Goal: Task Accomplishment & Management: Manage account settings

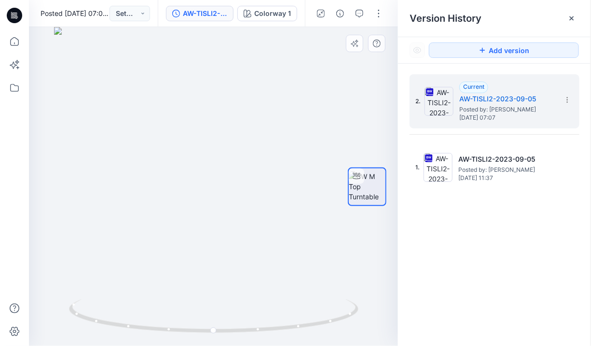
click at [221, 100] on div at bounding box center [213, 186] width 369 height 319
drag, startPoint x: 264, startPoint y: 167, endPoint x: 252, endPoint y: 310, distance: 143.3
click at [15, 44] on icon at bounding box center [14, 41] width 21 height 21
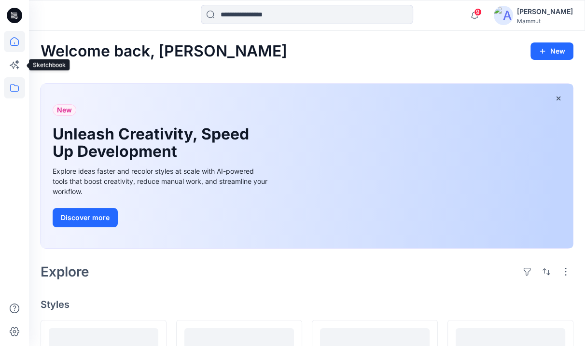
click at [14, 84] on icon at bounding box center [14, 88] width 9 height 8
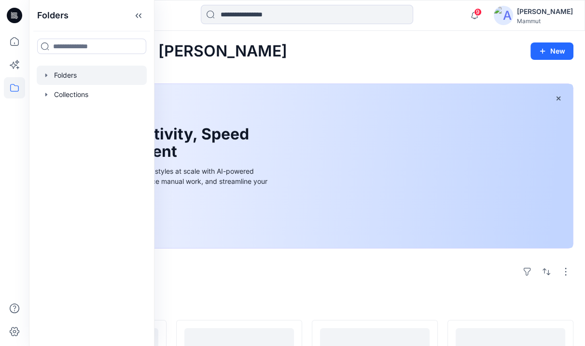
click at [61, 72] on div at bounding box center [92, 75] width 110 height 19
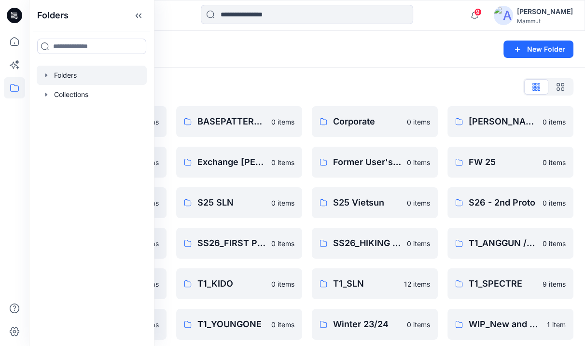
click at [287, 88] on div "Folders List" at bounding box center [307, 86] width 533 height 15
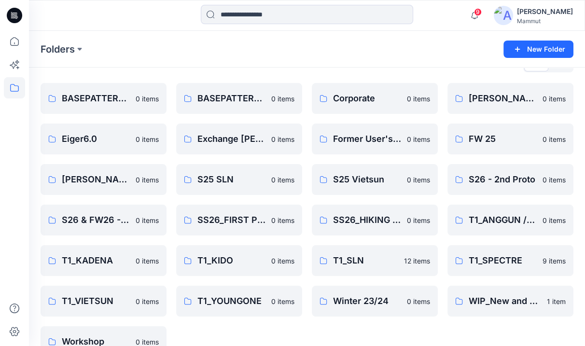
scroll to position [45, 0]
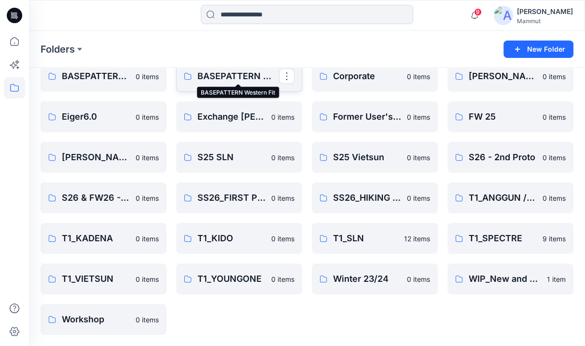
click at [223, 70] on p "BASEPATTERN Western Fit" at bounding box center [238, 76] width 82 height 14
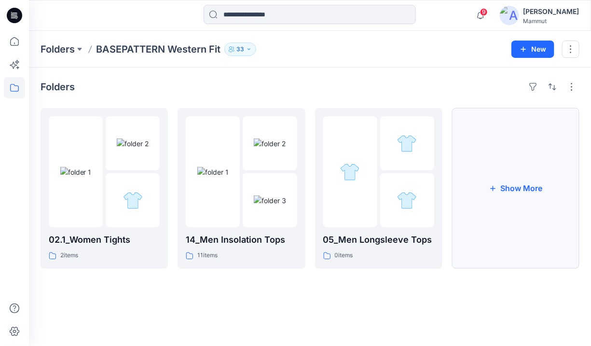
click at [518, 176] on button "Show More" at bounding box center [515, 188] width 127 height 161
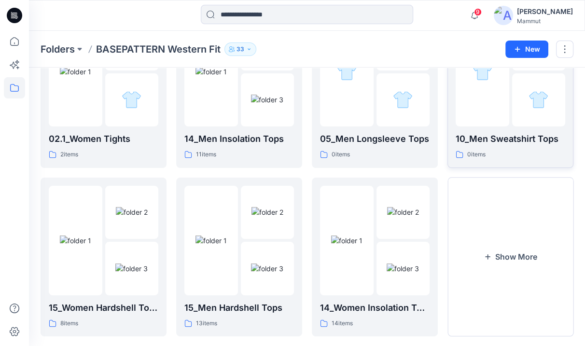
scroll to position [116, 0]
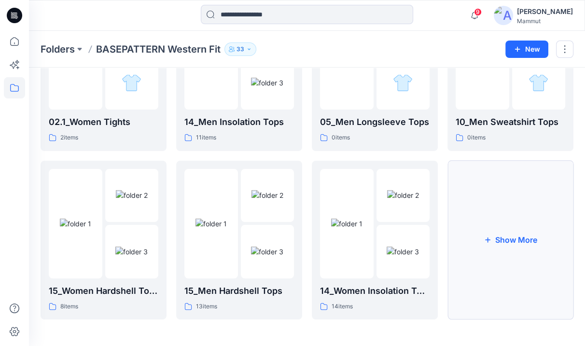
click at [512, 182] on button "Show More" at bounding box center [510, 240] width 126 height 159
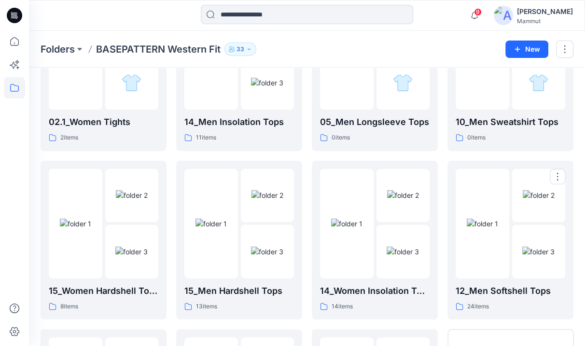
scroll to position [285, 0]
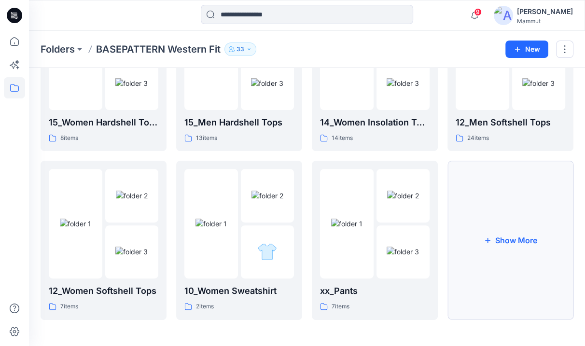
click at [509, 203] on button "Show More" at bounding box center [510, 240] width 126 height 159
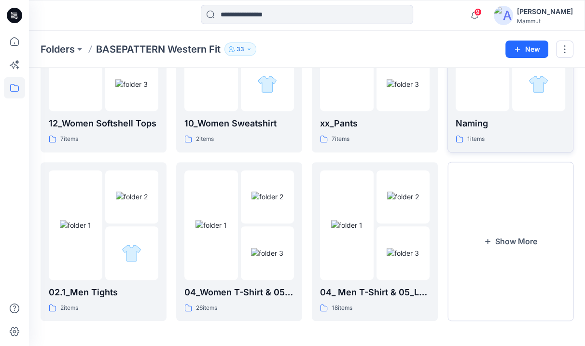
scroll to position [454, 0]
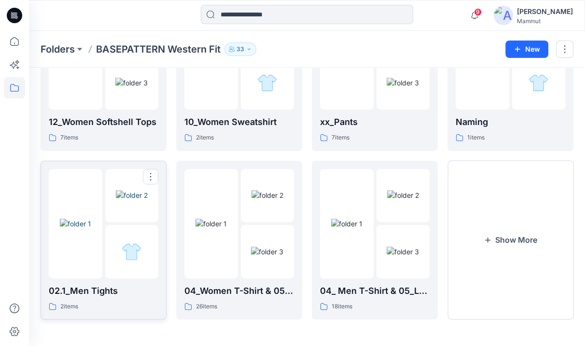
click at [124, 200] on img at bounding box center [132, 195] width 32 height 10
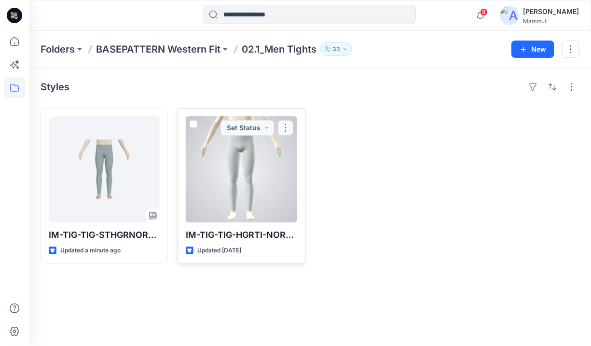
click at [288, 125] on button "button" at bounding box center [285, 127] width 15 height 15
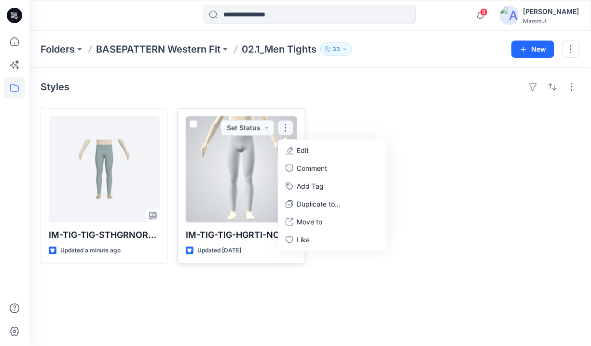
click at [190, 123] on span at bounding box center [194, 124] width 8 height 8
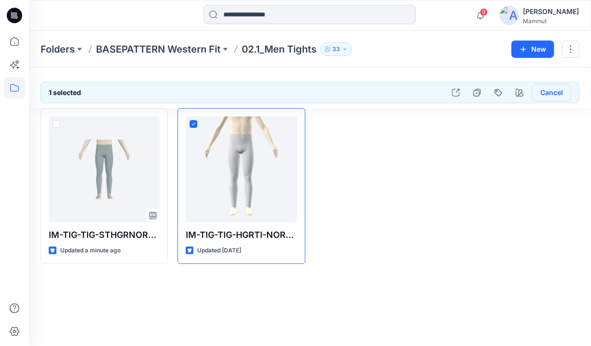
click at [553, 93] on button "Cancel" at bounding box center [551, 92] width 39 height 17
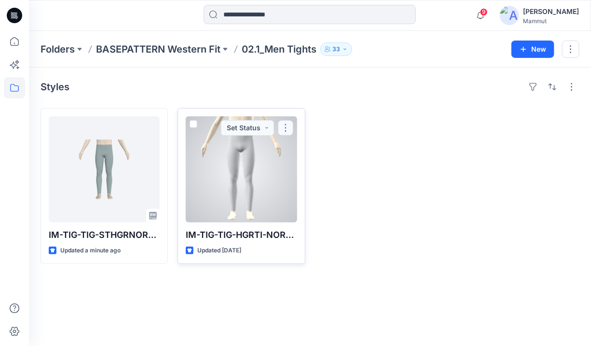
click at [285, 126] on button "button" at bounding box center [285, 127] width 15 height 15
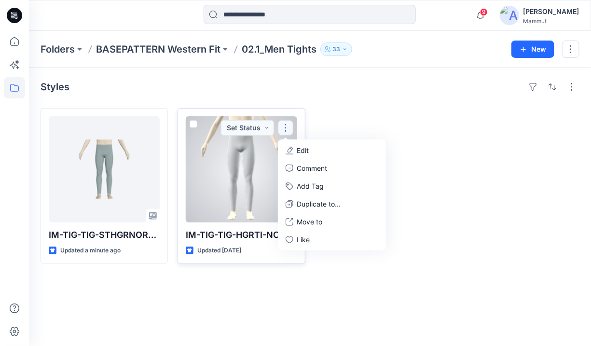
click at [285, 126] on button "button" at bounding box center [285, 127] width 15 height 15
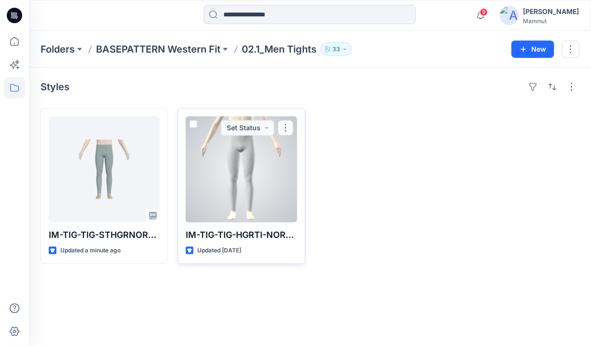
click at [194, 124] on span at bounding box center [194, 124] width 8 height 8
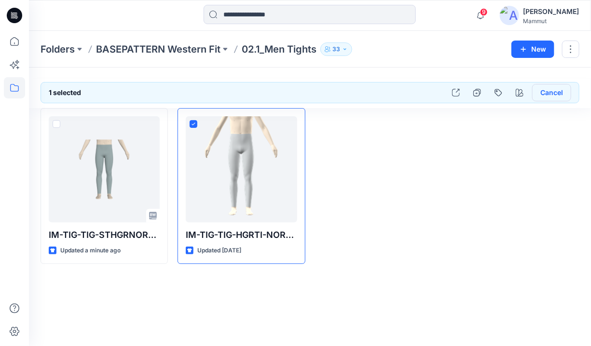
click at [550, 89] on button "Cancel" at bounding box center [551, 92] width 39 height 17
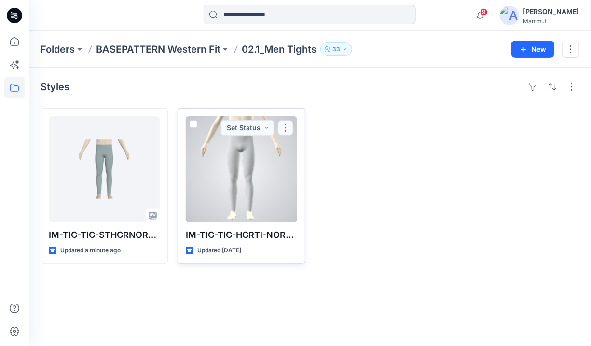
drag, startPoint x: 252, startPoint y: 167, endPoint x: 289, endPoint y: 128, distance: 54.0
click at [289, 128] on button "button" at bounding box center [285, 127] width 15 height 15
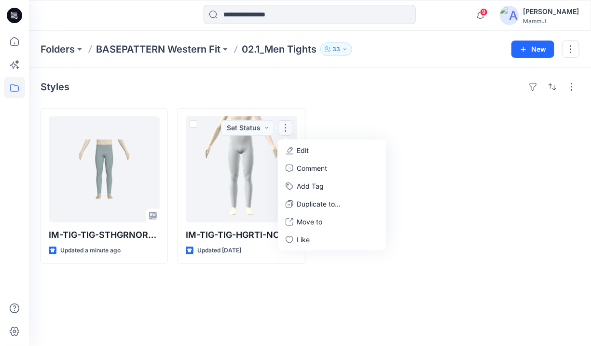
click at [371, 126] on div at bounding box center [378, 186] width 127 height 156
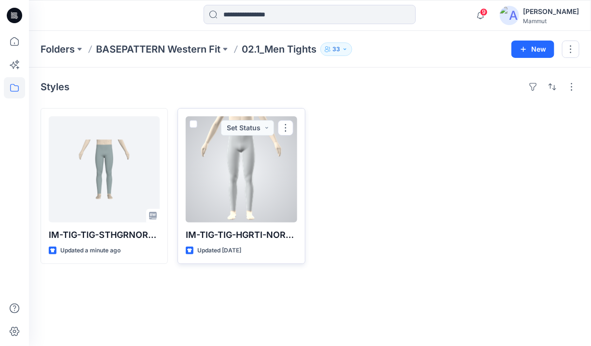
click at [194, 123] on span at bounding box center [194, 124] width 8 height 8
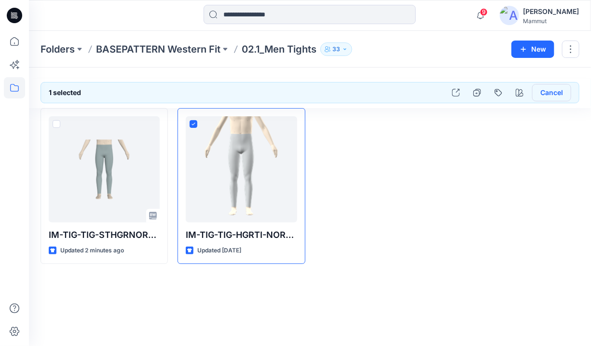
click at [555, 91] on button "Cancel" at bounding box center [551, 92] width 39 height 17
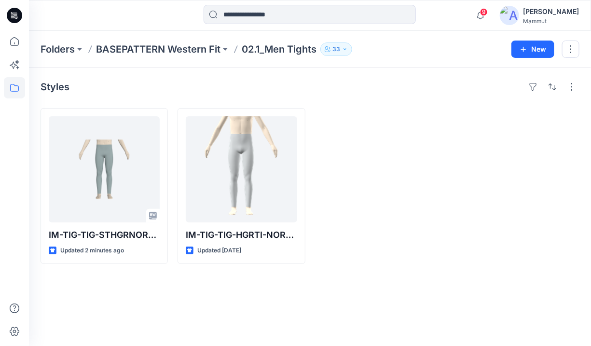
click at [165, 48] on p "BASEPATTERN Western Fit" at bounding box center [158, 49] width 125 height 14
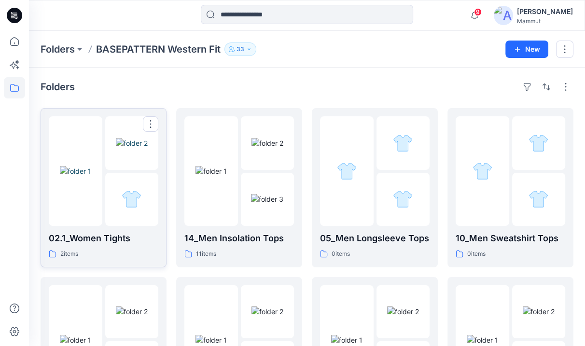
click at [91, 166] on img at bounding box center [75, 171] width 31 height 10
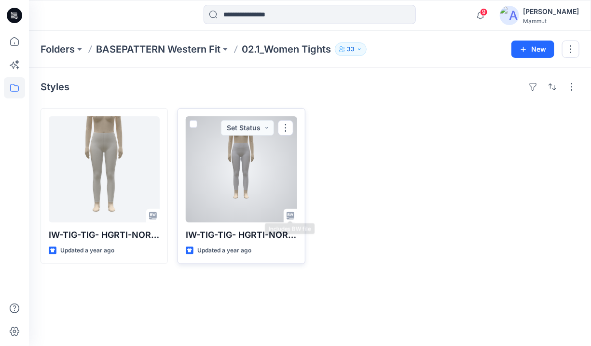
click at [291, 214] on icon at bounding box center [291, 216] width 8 height 8
click at [215, 215] on div at bounding box center [241, 169] width 111 height 106
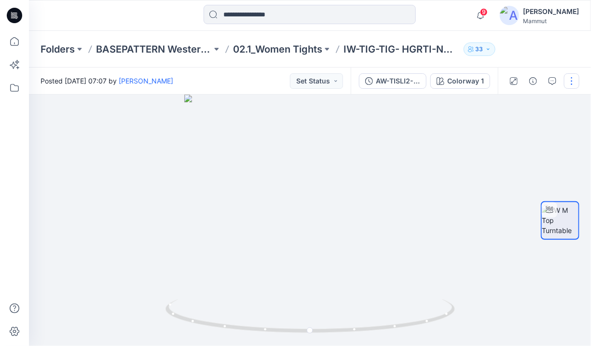
click at [569, 79] on button "button" at bounding box center [571, 80] width 15 height 15
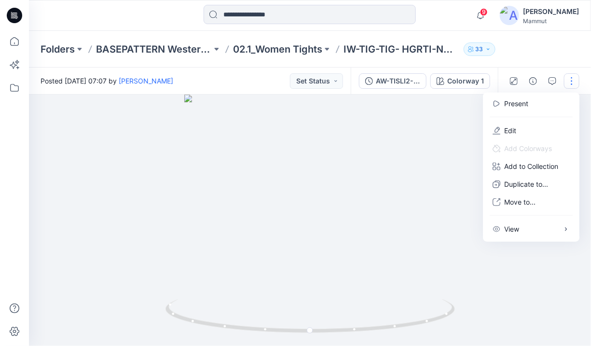
click at [569, 78] on button "button" at bounding box center [571, 80] width 15 height 15
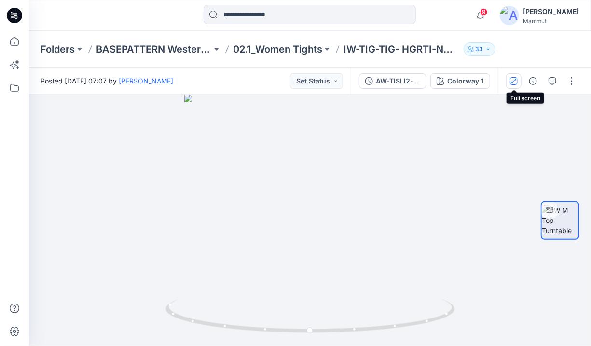
click at [515, 82] on icon "button" at bounding box center [514, 81] width 8 height 8
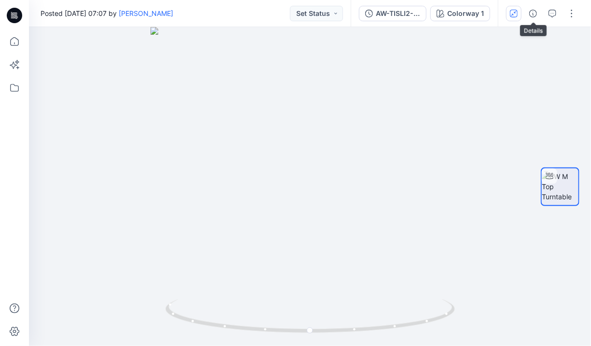
click at [533, 17] on icon "button" at bounding box center [533, 14] width 8 height 8
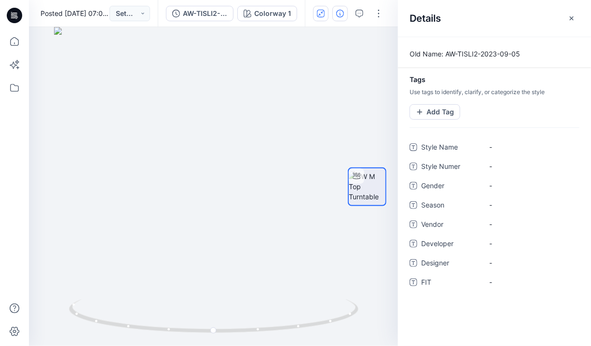
click at [478, 9] on div "Details" at bounding box center [494, 18] width 193 height 36
click at [346, 31] on div at bounding box center [213, 186] width 369 height 319
click at [285, 11] on div "Colorway 1" at bounding box center [272, 13] width 37 height 11
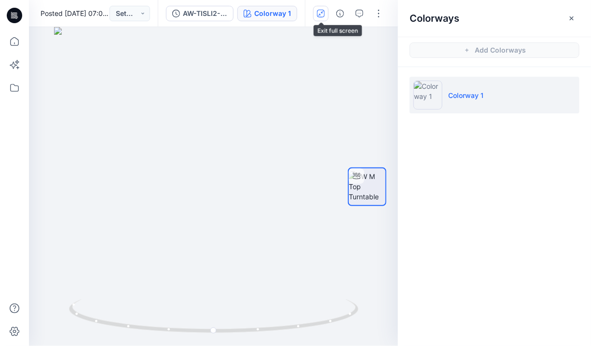
click at [315, 12] on button "button" at bounding box center [320, 13] width 15 height 15
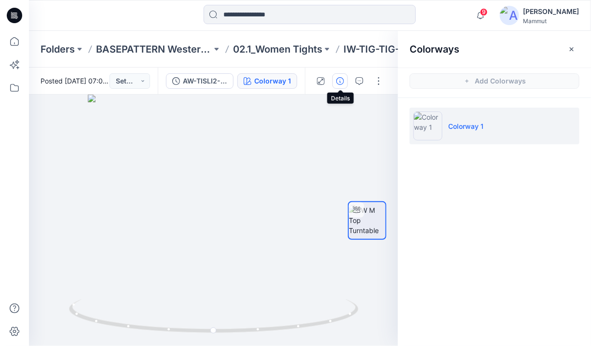
click at [339, 80] on icon "button" at bounding box center [340, 81] width 8 height 8
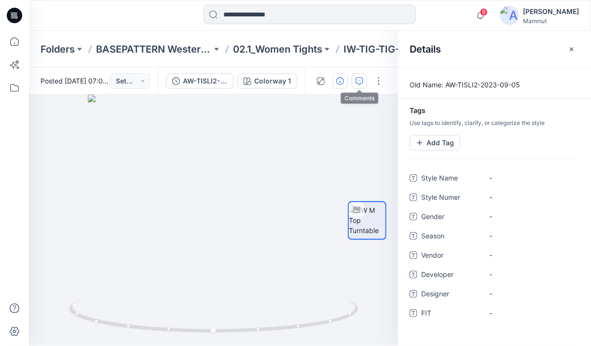
click at [360, 78] on icon "button" at bounding box center [360, 81] width 8 height 8
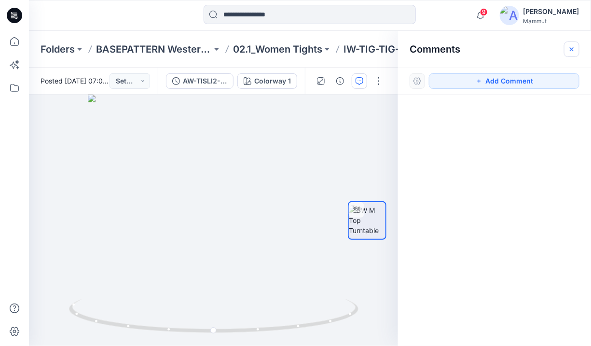
click at [574, 47] on icon "button" at bounding box center [572, 49] width 8 height 8
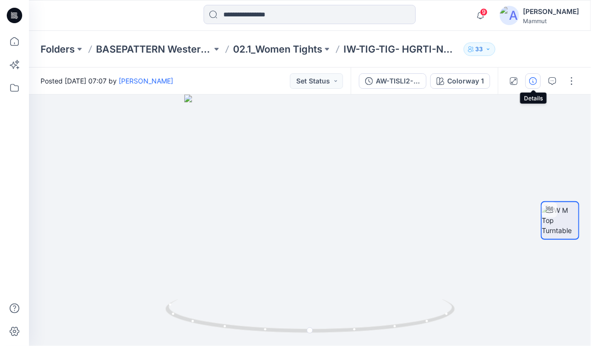
click at [533, 79] on icon "button" at bounding box center [533, 81] width 8 height 8
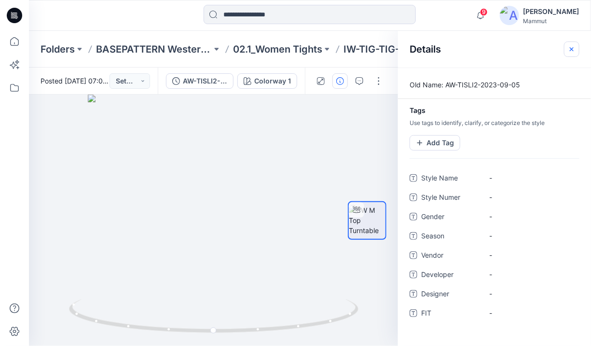
click at [575, 46] on icon "button" at bounding box center [572, 49] width 8 height 8
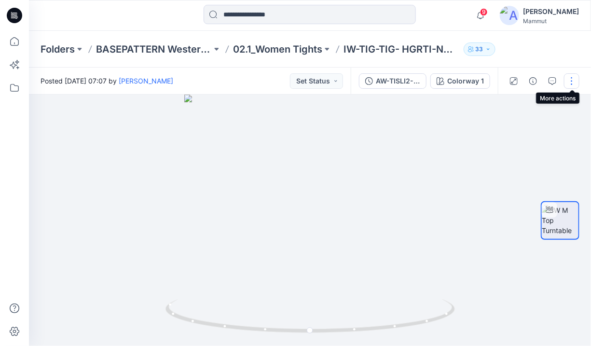
click at [577, 83] on button "button" at bounding box center [571, 80] width 15 height 15
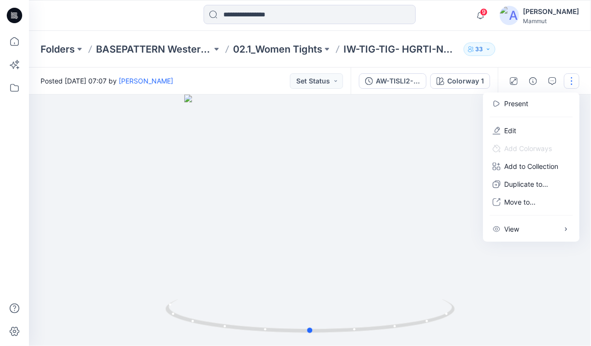
click at [316, 198] on div at bounding box center [310, 220] width 562 height 251
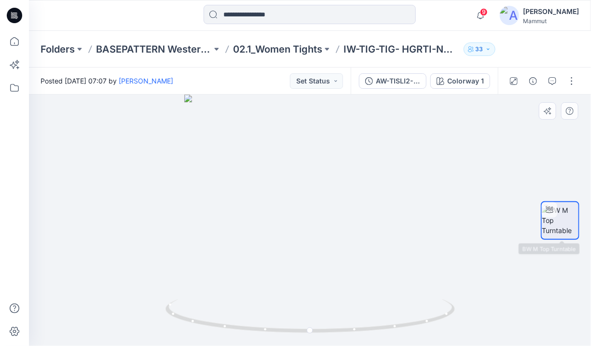
click at [550, 218] on img at bounding box center [560, 220] width 37 height 30
click at [550, 111] on icon "button" at bounding box center [548, 111] width 8 height 8
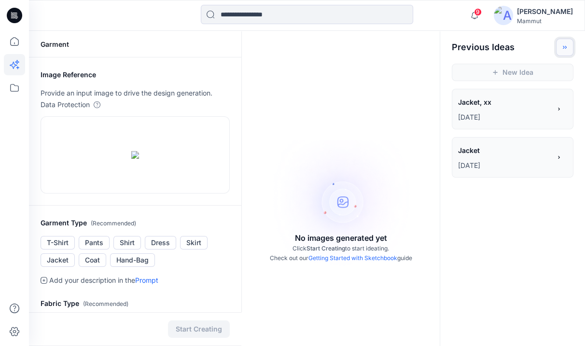
click at [563, 45] on icon "Toggle idea bar" at bounding box center [564, 47] width 7 height 7
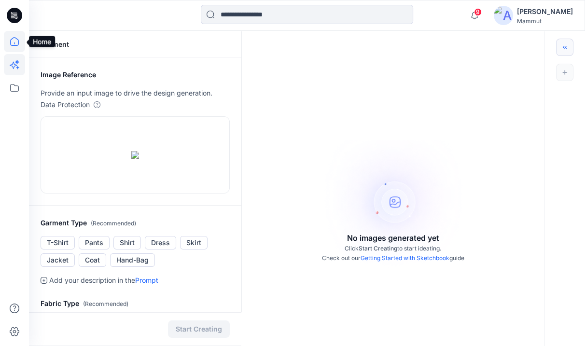
click at [12, 38] on icon at bounding box center [14, 41] width 9 height 9
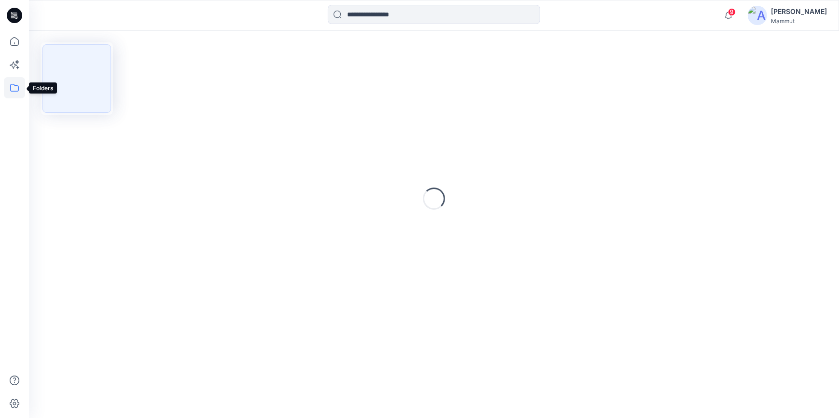
click at [13, 90] on icon at bounding box center [14, 87] width 21 height 21
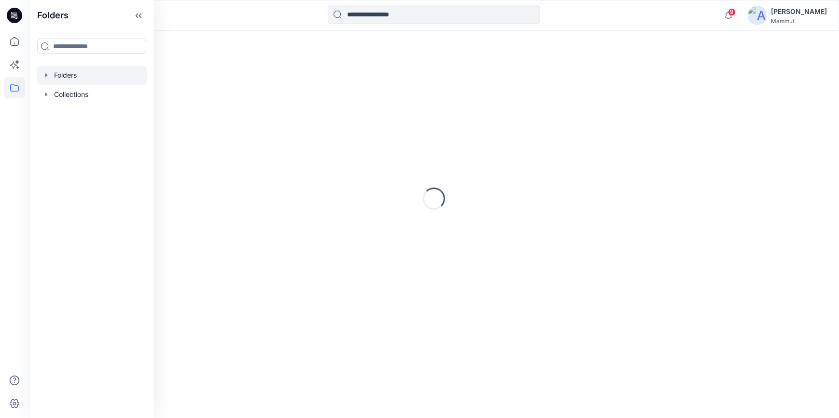
click at [60, 77] on div at bounding box center [92, 75] width 110 height 19
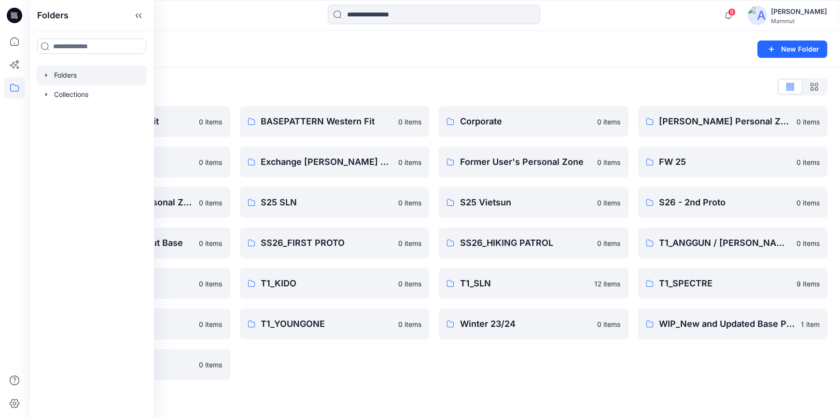
drag, startPoint x: 403, startPoint y: 379, endPoint x: 401, endPoint y: 375, distance: 5.0
click at [404, 379] on div "BASEPATTERN Western Fit 0 items Exchange [PERSON_NAME] & [PERSON_NAME] 0 items …" at bounding box center [335, 243] width 190 height 274
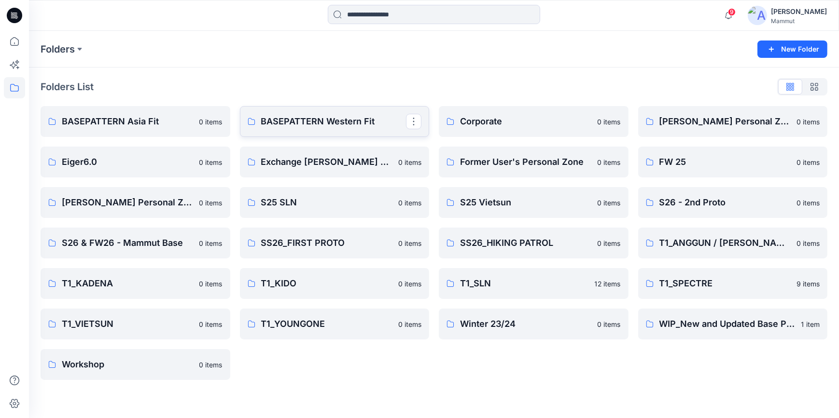
click at [344, 120] on p "BASEPATTERN Western Fit" at bounding box center [333, 122] width 145 height 14
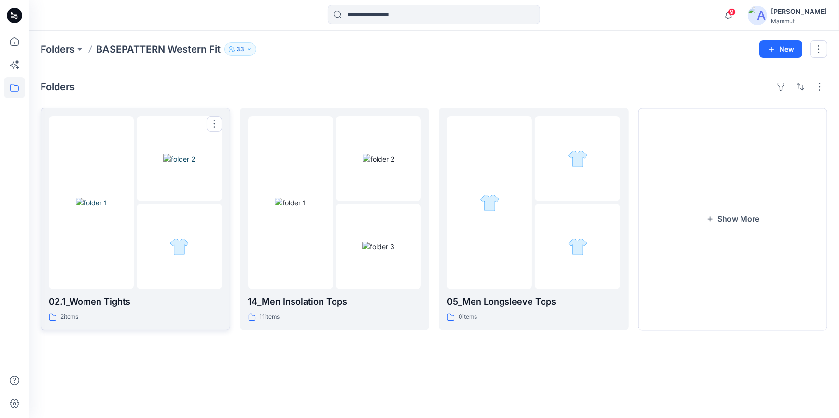
click at [183, 164] on img at bounding box center [179, 159] width 32 height 10
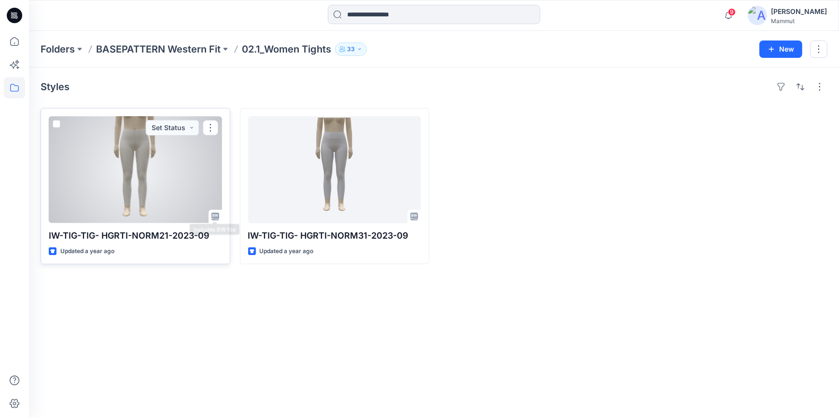
click at [213, 214] on icon at bounding box center [215, 217] width 8 height 8
click at [205, 178] on div at bounding box center [135, 169] width 173 height 107
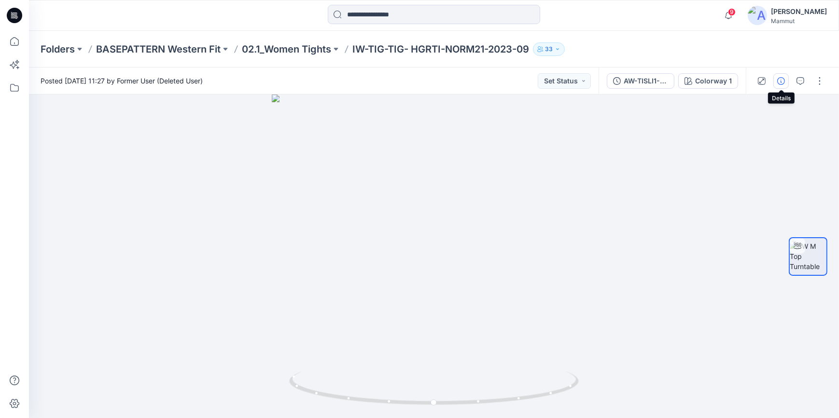
click at [780, 81] on icon "button" at bounding box center [781, 81] width 8 height 8
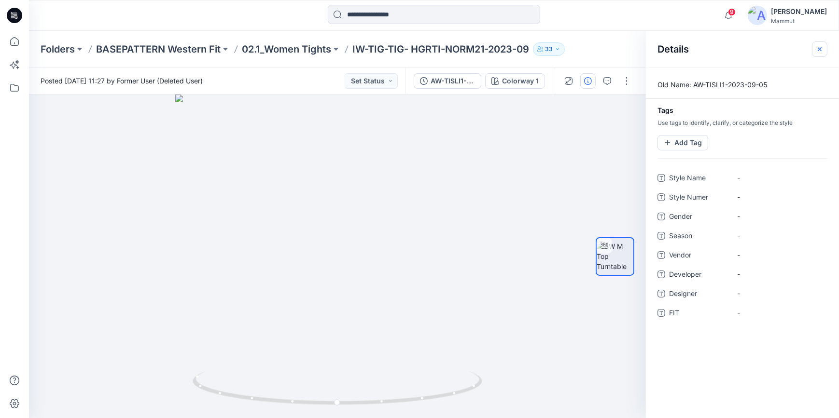
click at [821, 48] on icon "button" at bounding box center [820, 49] width 8 height 8
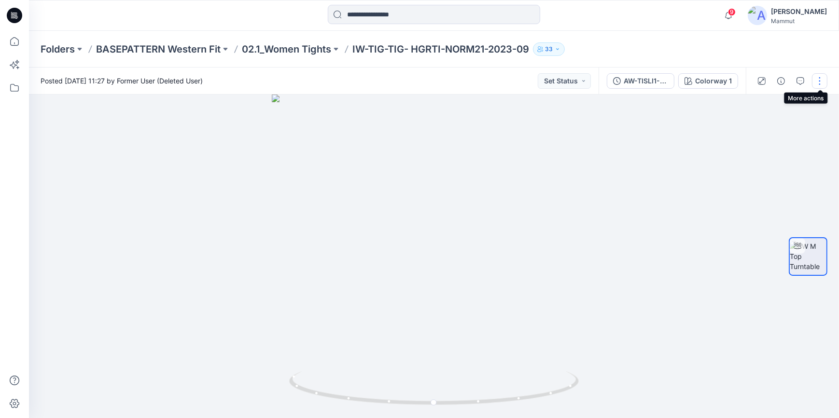
click at [817, 80] on button "button" at bounding box center [819, 80] width 15 height 15
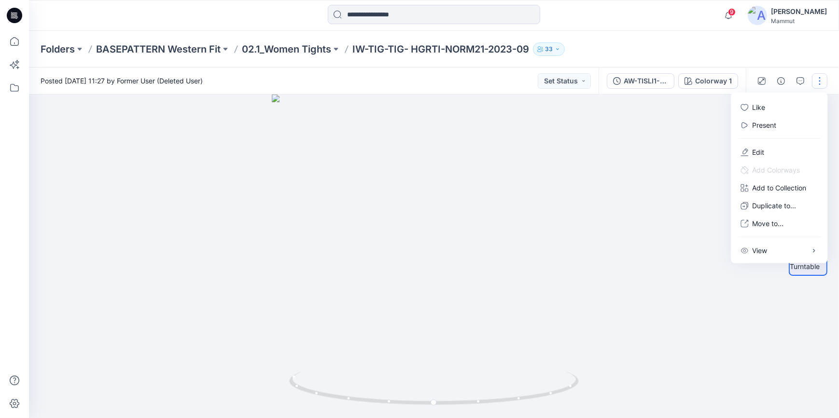
click at [817, 80] on button "button" at bounding box center [819, 80] width 15 height 15
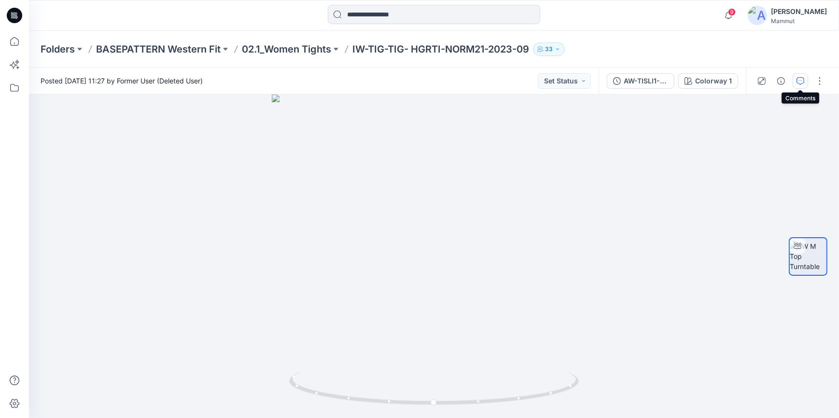
click at [801, 80] on icon "button" at bounding box center [800, 80] width 3 height 0
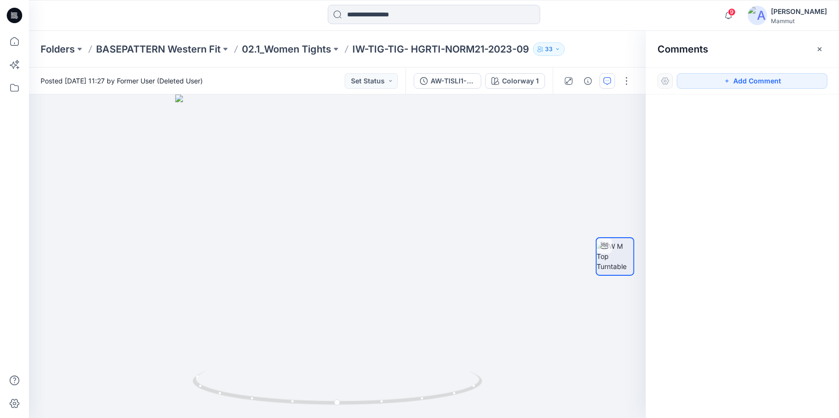
click at [666, 82] on div at bounding box center [664, 80] width 15 height 15
click at [742, 81] on button "Add Comment" at bounding box center [752, 80] width 151 height 15
click at [743, 80] on button "Click on the style to leave a comment" at bounding box center [752, 80] width 151 height 15
click at [822, 49] on icon "button" at bounding box center [820, 49] width 8 height 8
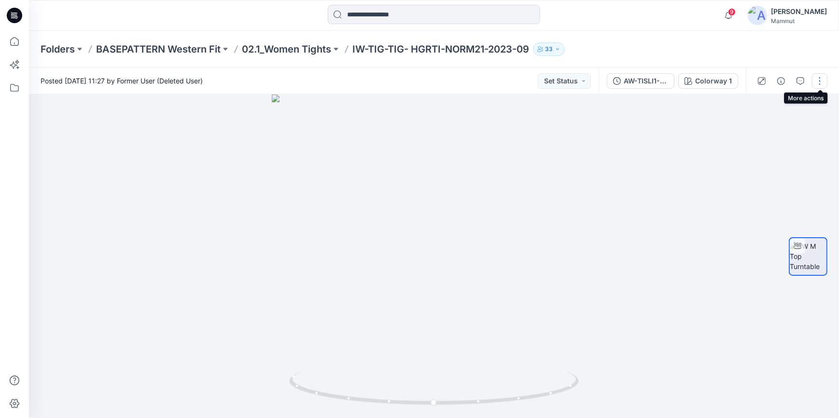
click at [823, 77] on button "button" at bounding box center [819, 80] width 15 height 15
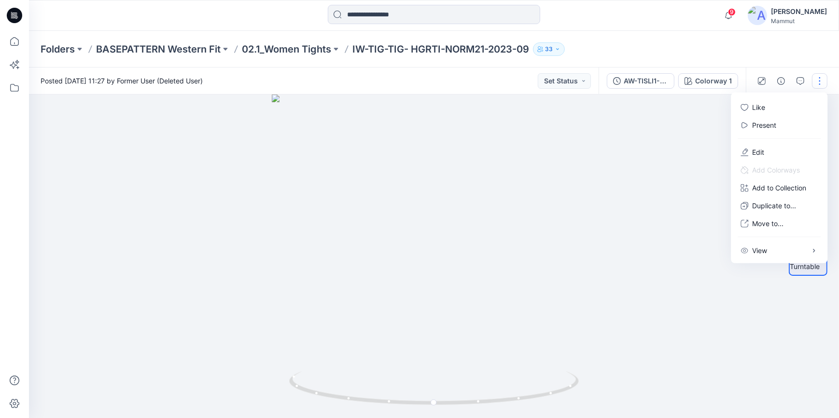
click at [723, 212] on div at bounding box center [434, 257] width 810 height 324
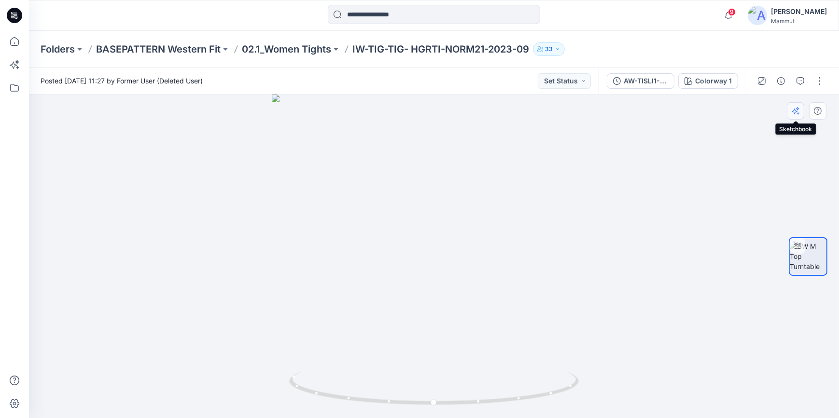
click at [793, 111] on icon "button" at bounding box center [794, 112] width 6 height 6
click at [763, 80] on icon "button" at bounding box center [762, 81] width 8 height 8
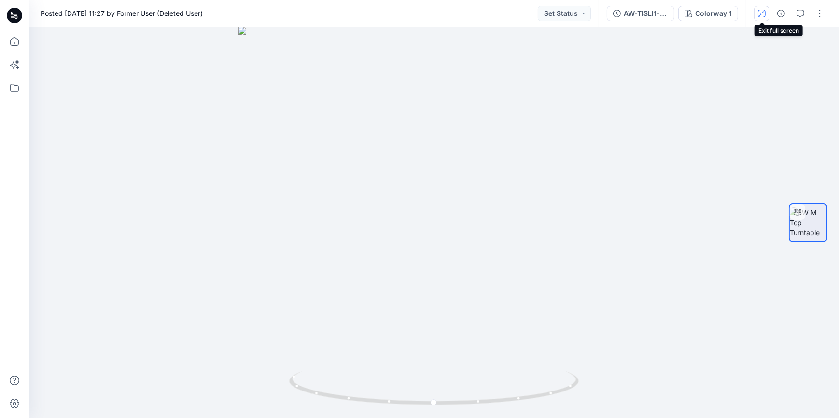
click at [762, 12] on icon "button" at bounding box center [762, 14] width 8 height 8
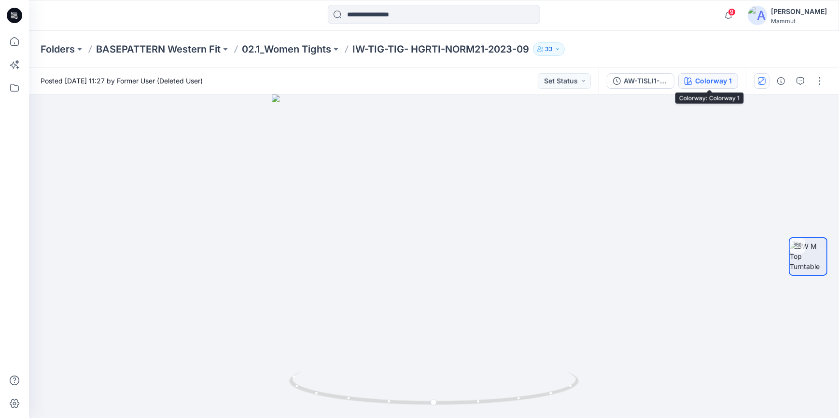
click at [713, 79] on div "Colorway 1" at bounding box center [713, 81] width 37 height 11
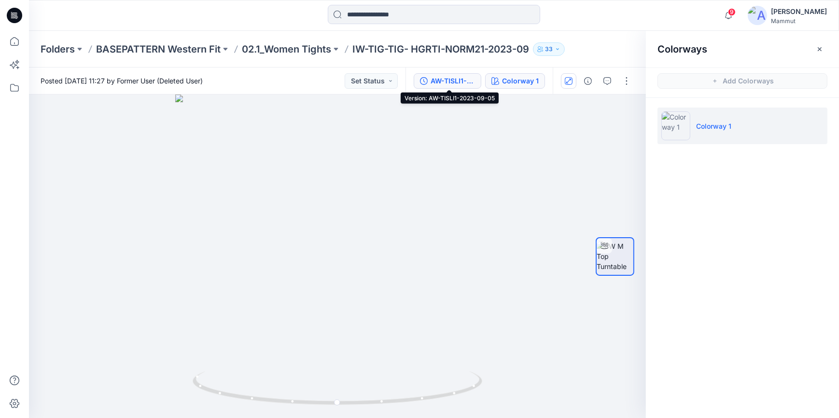
click at [469, 78] on div "AW-TISLI1-2023-09-05" at bounding box center [452, 81] width 44 height 11
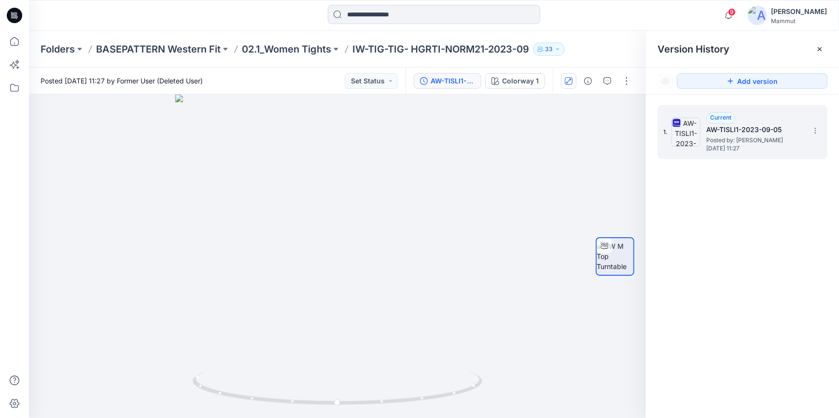
click at [683, 123] on img at bounding box center [685, 132] width 29 height 29
click at [814, 128] on icon at bounding box center [815, 131] width 8 height 8
click at [753, 150] on span "Download Source BW File" at bounding box center [766, 150] width 81 height 12
click at [281, 42] on p "02.1_Women Tights" at bounding box center [286, 49] width 89 height 14
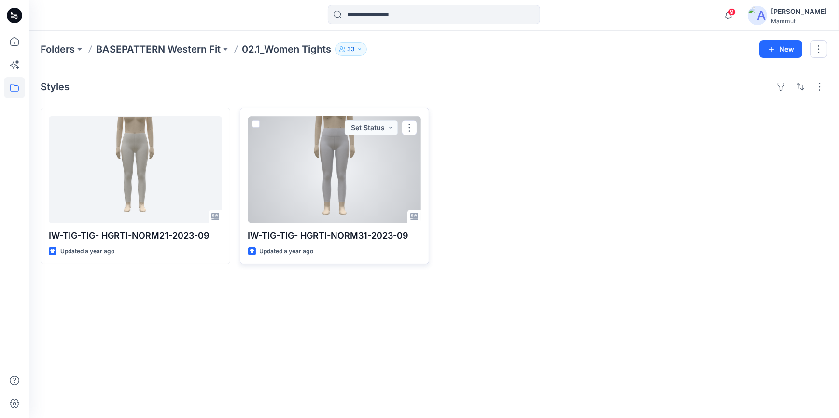
click at [327, 166] on div at bounding box center [334, 169] width 173 height 107
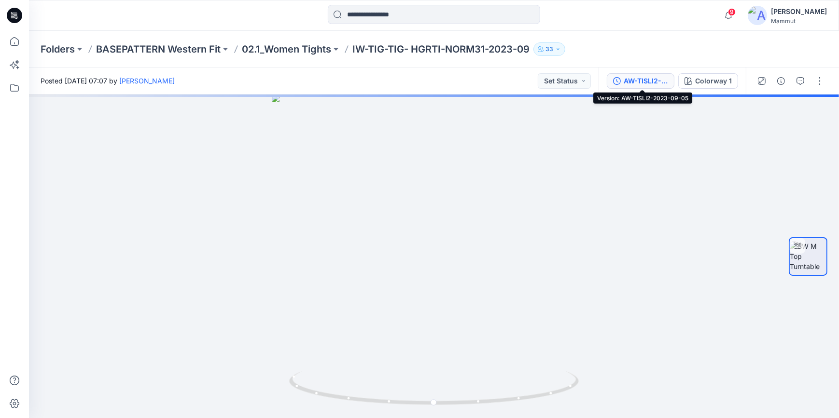
click at [632, 79] on div "AW-TISLI2-2023-09-05" at bounding box center [646, 81] width 44 height 11
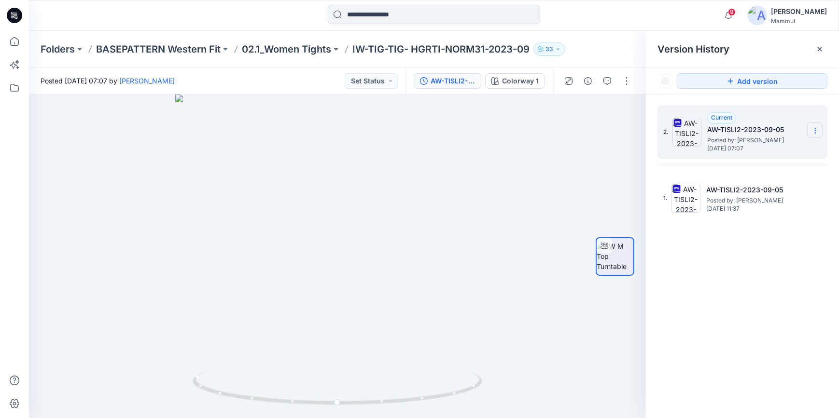
click at [815, 131] on icon at bounding box center [815, 131] width 0 height 0
click at [803, 145] on span "Download Source BW File" at bounding box center [766, 150] width 81 height 12
click at [186, 46] on p "BASEPATTERN Western Fit" at bounding box center [158, 49] width 125 height 14
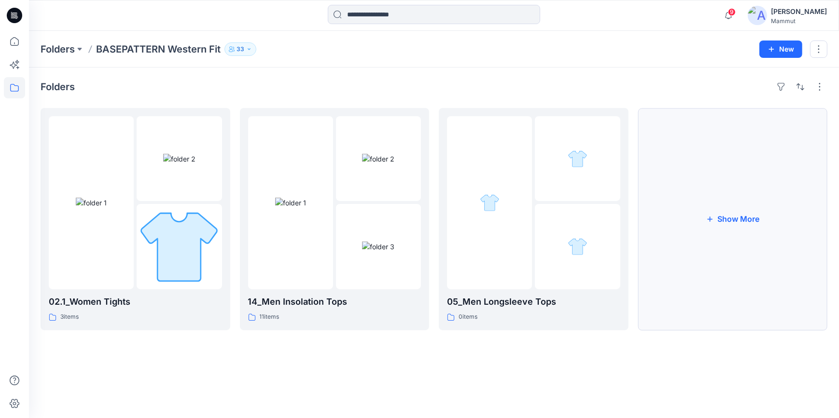
click at [737, 203] on button "Show More" at bounding box center [733, 219] width 190 height 222
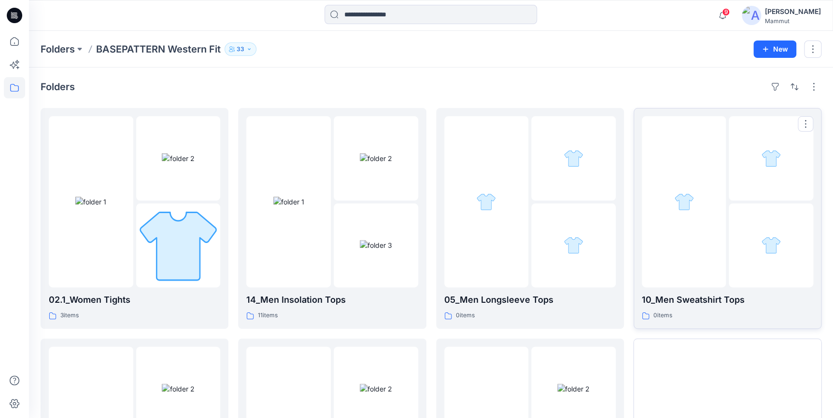
scroll to position [168, 0]
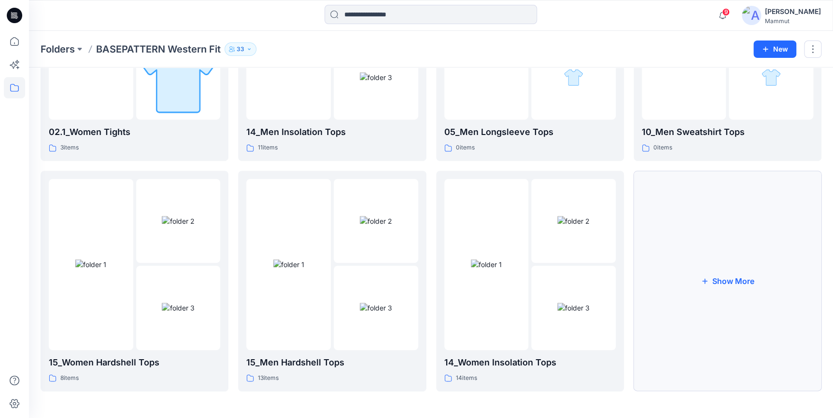
click at [740, 238] on button "Show More" at bounding box center [727, 281] width 188 height 221
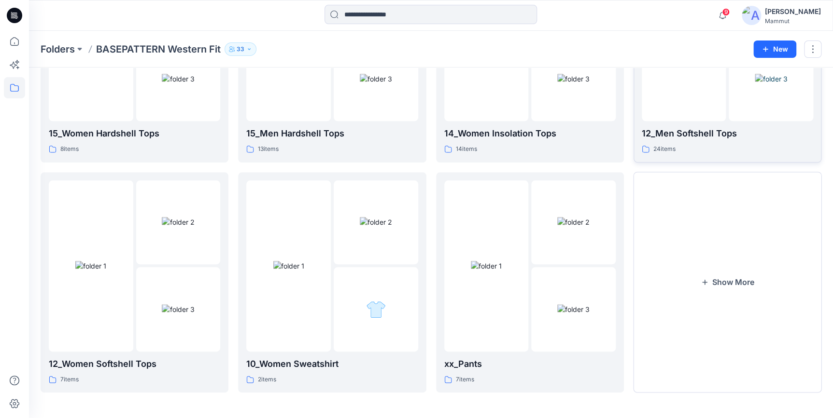
scroll to position [398, 0]
click at [740, 237] on button "Show More" at bounding box center [727, 281] width 188 height 221
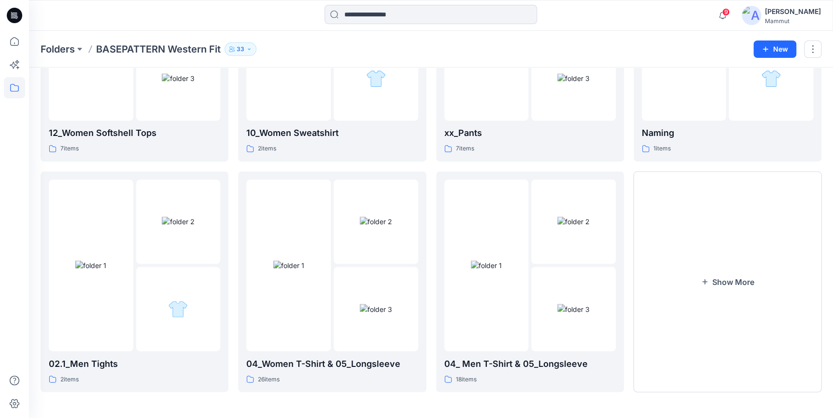
scroll to position [629, 0]
click at [190, 226] on img at bounding box center [178, 221] width 32 height 10
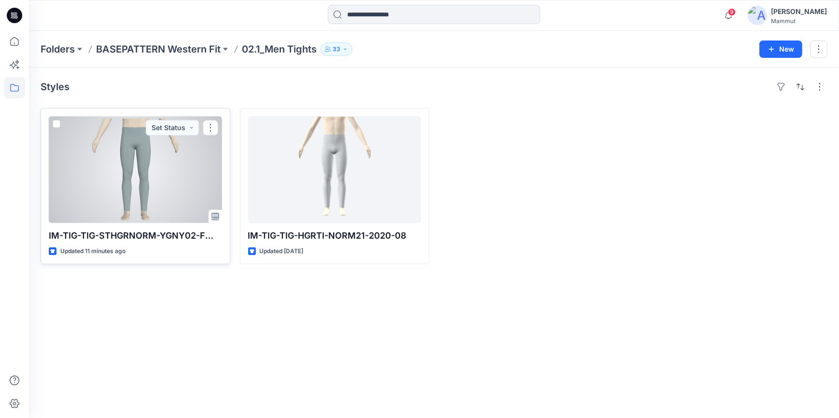
click at [165, 234] on p "IM-TIG-TIG-STHGRNORM-YGNY02-FW20" at bounding box center [135, 236] width 173 height 14
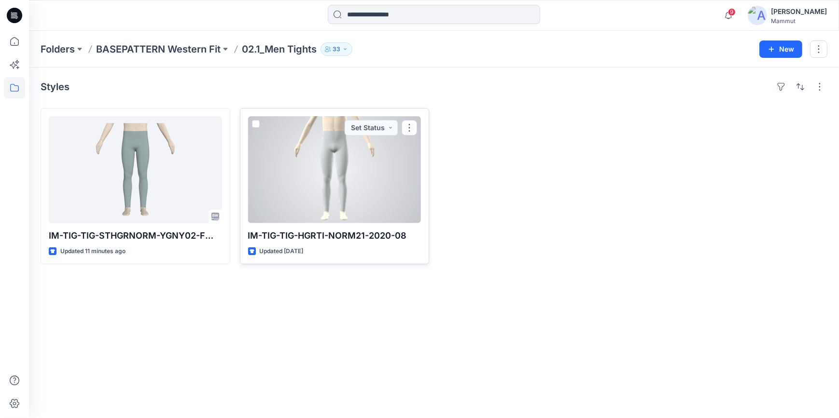
click at [257, 125] on span at bounding box center [256, 124] width 8 height 8
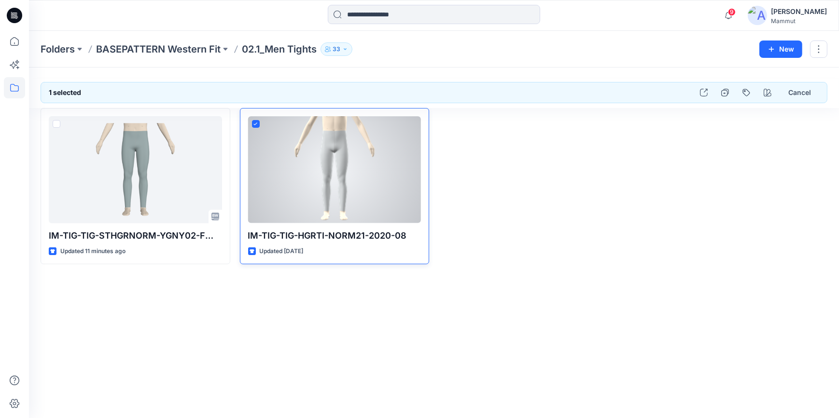
click at [358, 198] on div at bounding box center [334, 169] width 173 height 107
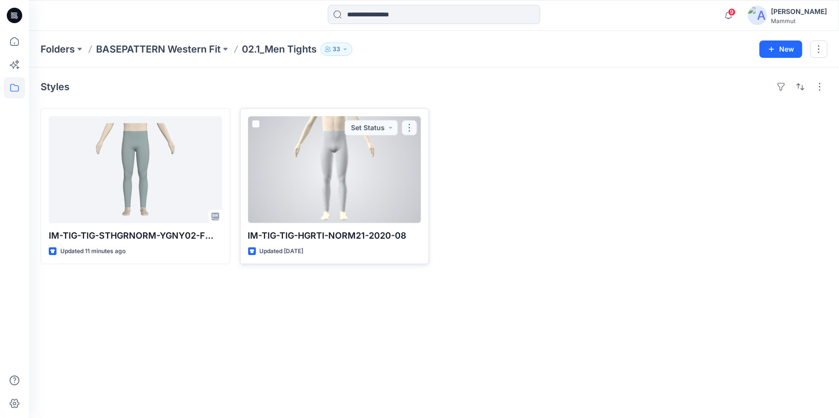
click at [409, 127] on button "button" at bounding box center [409, 127] width 15 height 15
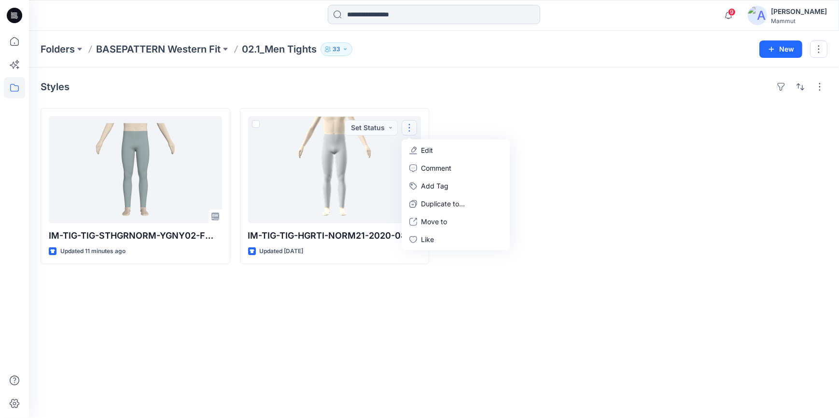
click at [503, 114] on div at bounding box center [534, 186] width 190 height 156
click at [57, 44] on p "Folders" at bounding box center [58, 49] width 34 height 14
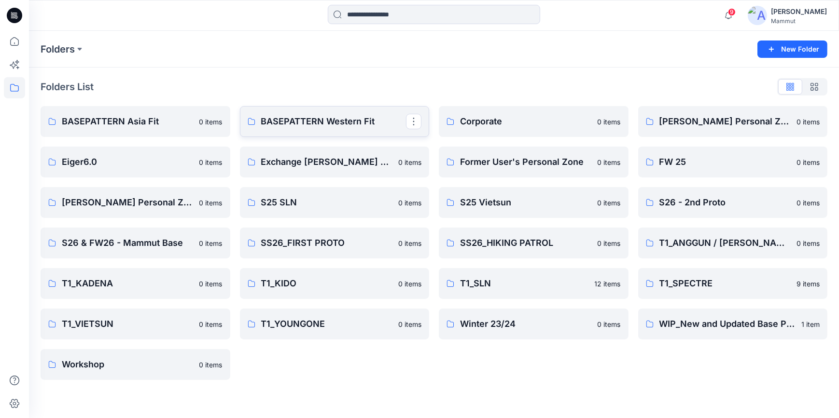
click at [350, 121] on p "BASEPATTERN Western Fit" at bounding box center [333, 122] width 145 height 14
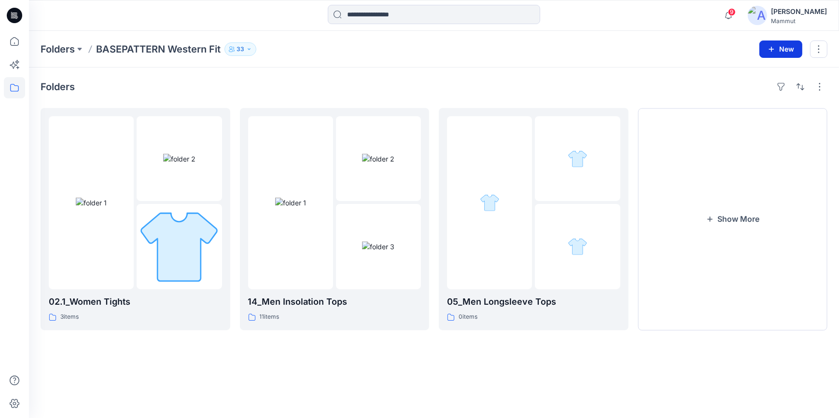
click at [785, 50] on button "New" at bounding box center [780, 49] width 43 height 17
click at [750, 92] on p "New Folder" at bounding box center [753, 92] width 36 height 10
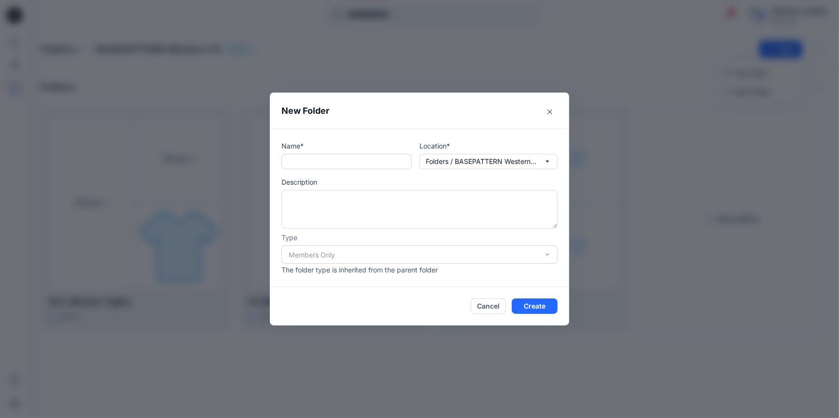
click at [316, 161] on input "text" at bounding box center [346, 161] width 130 height 15
type input "**********"
click at [333, 205] on textarea at bounding box center [419, 209] width 276 height 39
click at [526, 306] on button "Create" at bounding box center [535, 306] width 46 height 15
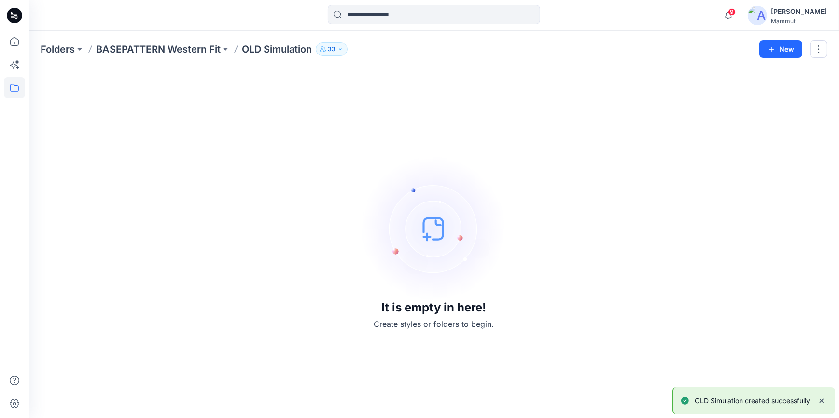
click at [170, 47] on p "BASEPATTERN Western Fit" at bounding box center [158, 49] width 125 height 14
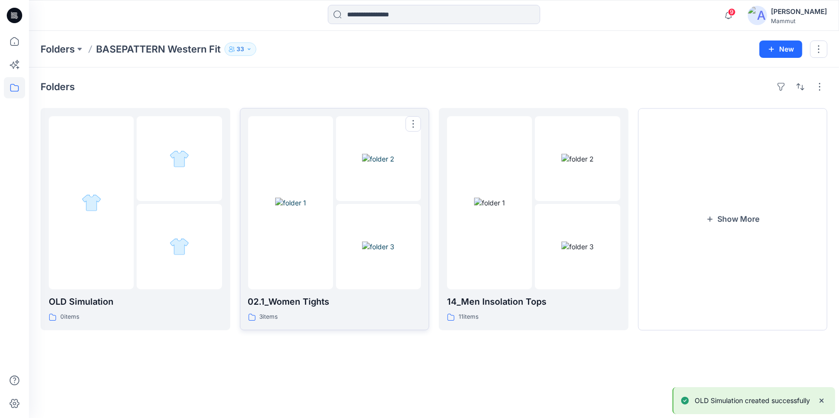
click at [362, 164] on img at bounding box center [378, 159] width 32 height 10
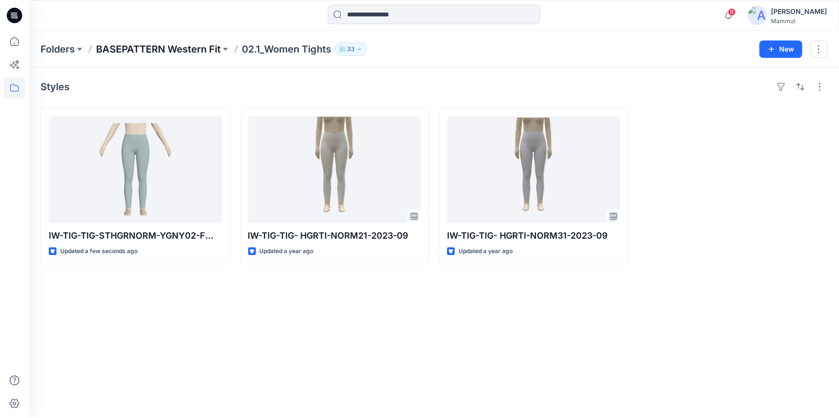
click at [167, 51] on p "BASEPATTERN Western Fit" at bounding box center [158, 49] width 125 height 14
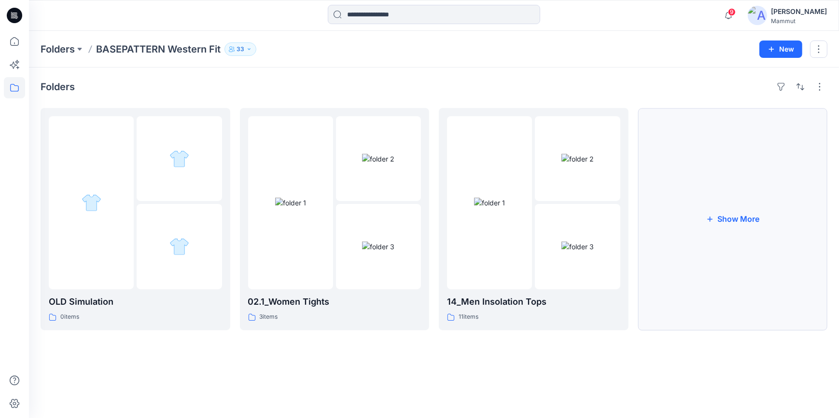
click at [729, 219] on button "Show More" at bounding box center [733, 219] width 190 height 222
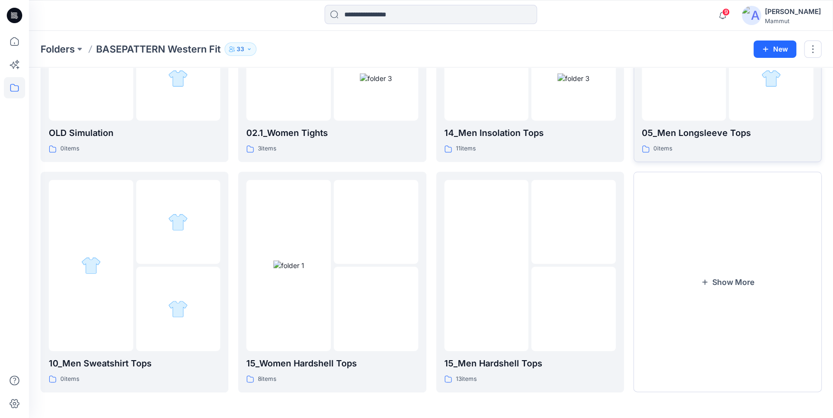
scroll to position [168, 0]
click at [709, 240] on button "Show More" at bounding box center [727, 281] width 188 height 221
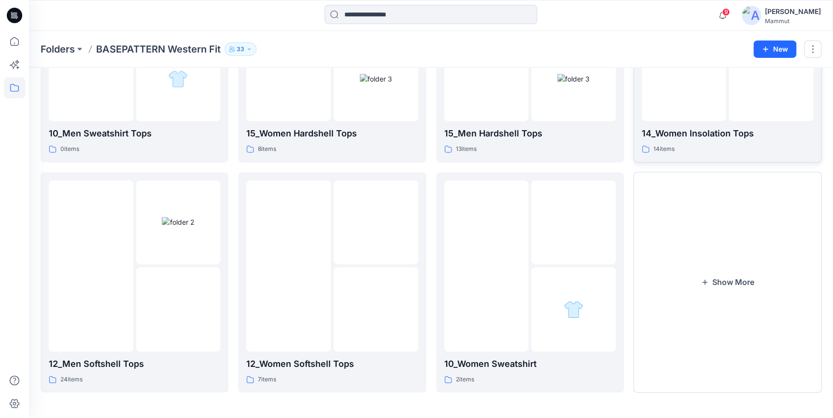
scroll to position [398, 0]
click at [709, 239] on button "Show More" at bounding box center [727, 281] width 188 height 221
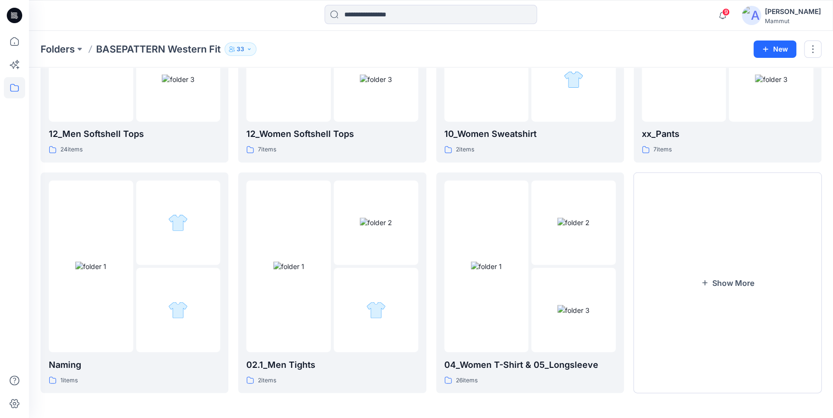
scroll to position [629, 0]
click at [363, 278] on div at bounding box center [375, 308] width 84 height 84
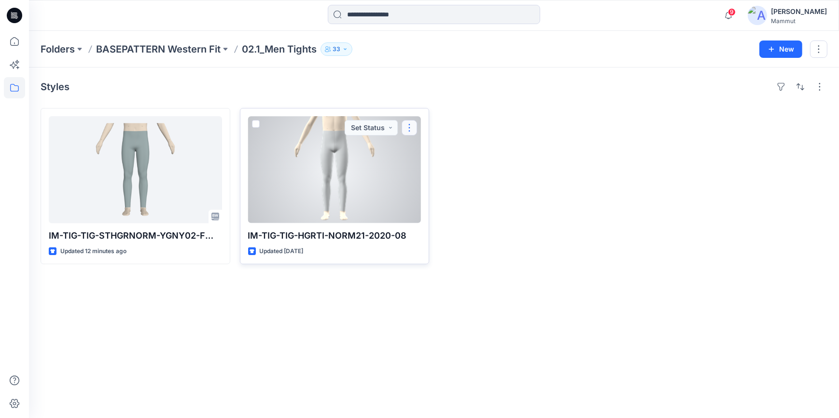
click at [408, 127] on button "button" at bounding box center [409, 127] width 15 height 15
click at [434, 223] on p "Move to" at bounding box center [434, 222] width 26 height 10
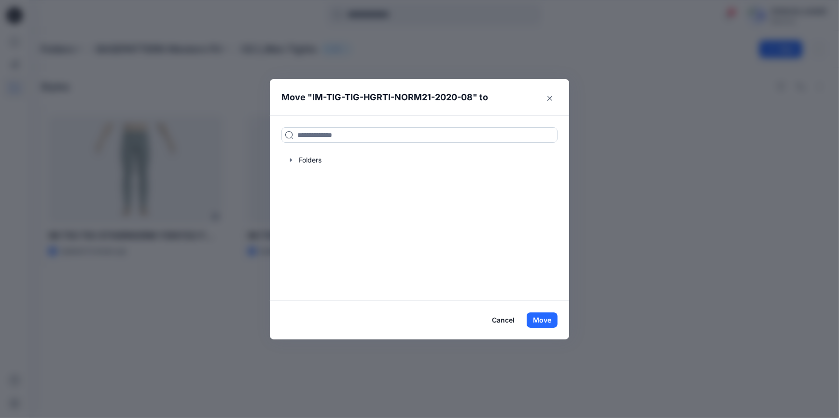
click at [325, 135] on input at bounding box center [419, 134] width 276 height 15
click at [310, 161] on div at bounding box center [419, 160] width 276 height 19
click at [303, 133] on input at bounding box center [419, 134] width 276 height 15
click at [288, 135] on input at bounding box center [419, 134] width 276 height 15
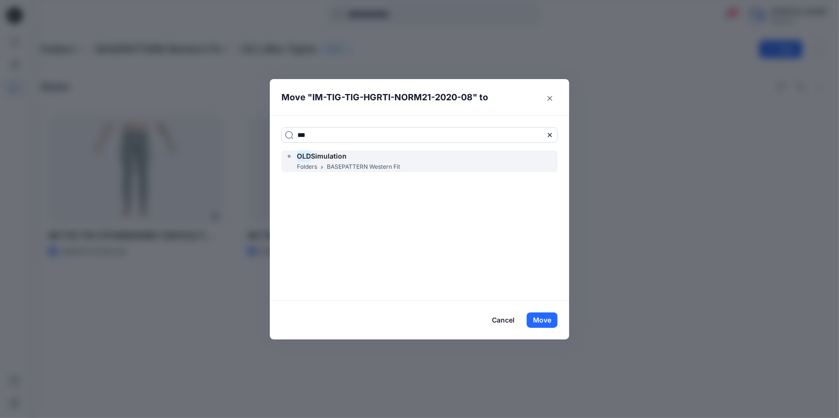
type input "***"
click at [323, 165] on icon at bounding box center [322, 168] width 6 height 6
click at [325, 162] on h6 "OLD Simulation" at bounding box center [322, 157] width 50 height 12
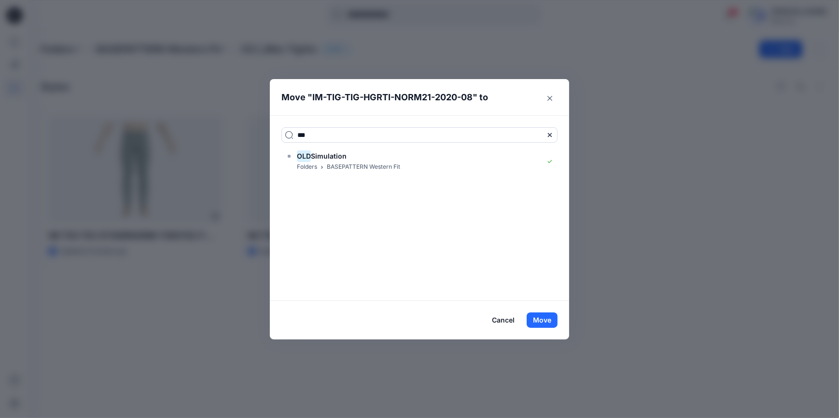
click at [375, 196] on div "*** OLD Simulation Folders BASEPATTERN Western Fit" at bounding box center [419, 207] width 299 height 185
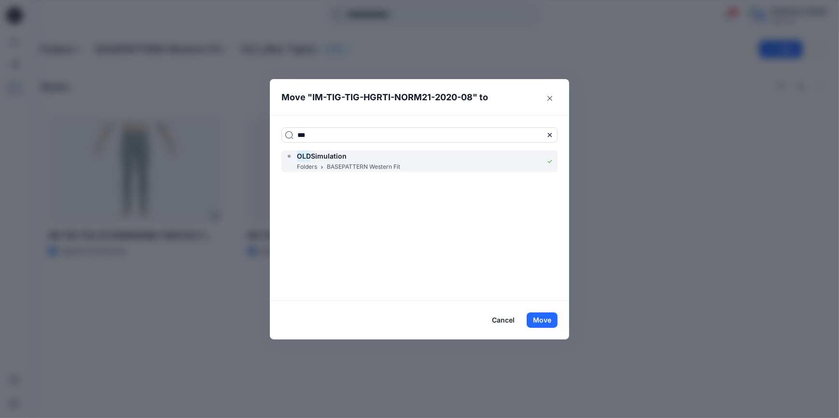
click at [344, 170] on p "BASEPATTERN Western Fit" at bounding box center [363, 167] width 73 height 10
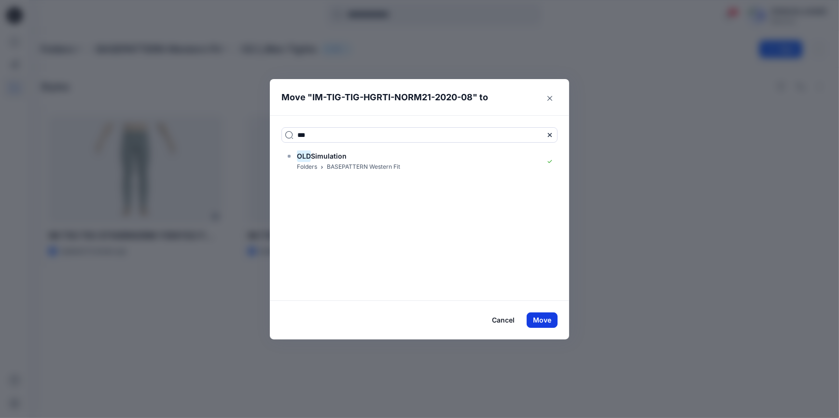
click at [550, 320] on button "Move" at bounding box center [542, 320] width 31 height 15
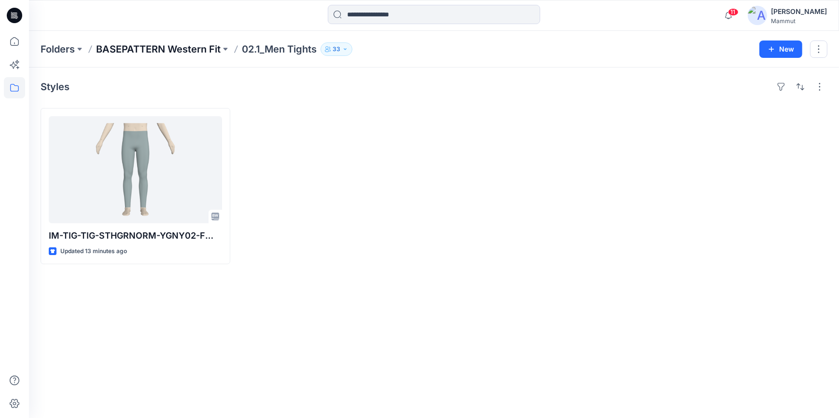
click at [169, 48] on p "BASEPATTERN Western Fit" at bounding box center [158, 49] width 125 height 14
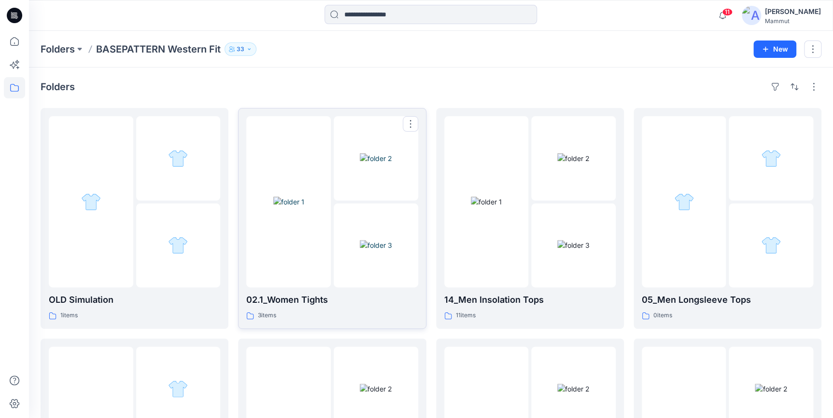
click at [360, 240] on img at bounding box center [376, 245] width 32 height 10
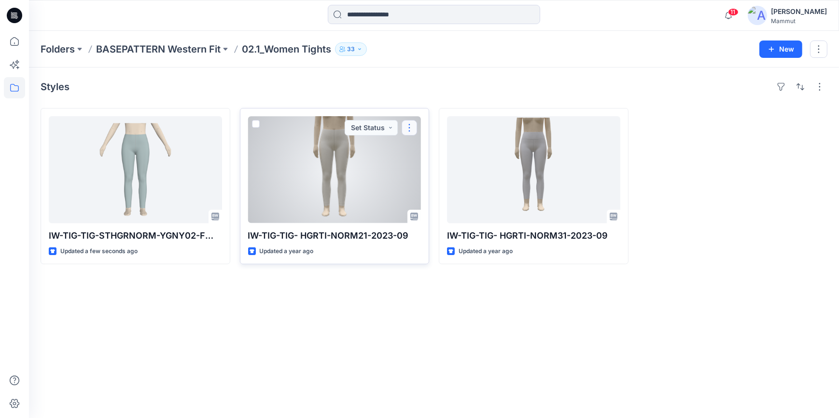
click at [409, 127] on button "button" at bounding box center [409, 127] width 15 height 15
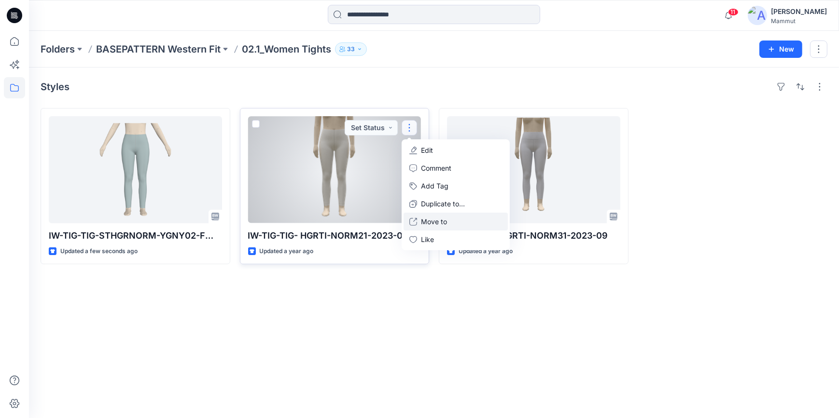
click at [426, 221] on p "Move to" at bounding box center [434, 222] width 26 height 10
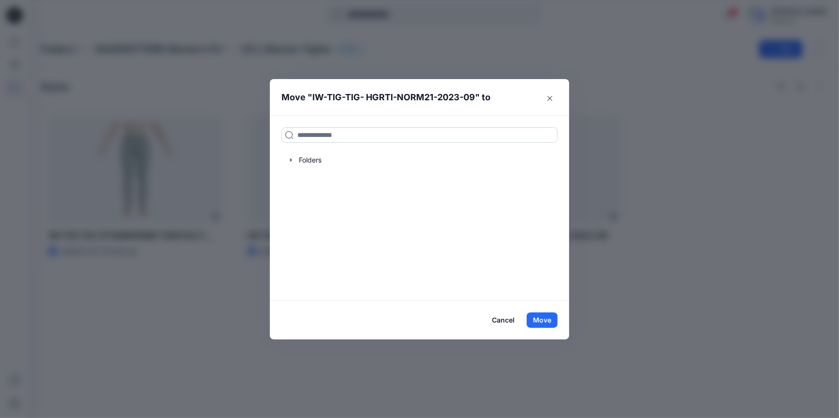
click at [316, 136] on input at bounding box center [419, 134] width 276 height 15
type input "***"
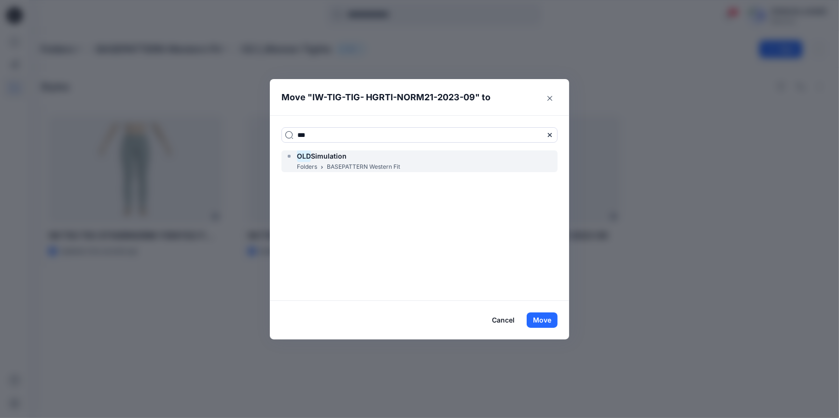
click at [361, 159] on div "OLD Simulation" at bounding box center [342, 157] width 115 height 12
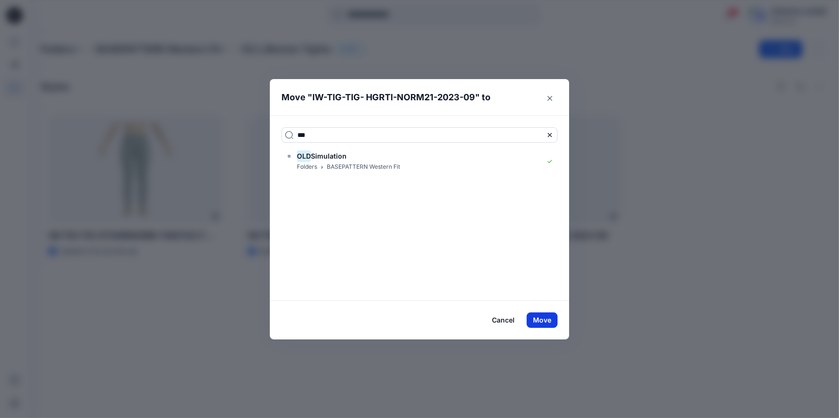
click at [541, 321] on button "Move" at bounding box center [542, 320] width 31 height 15
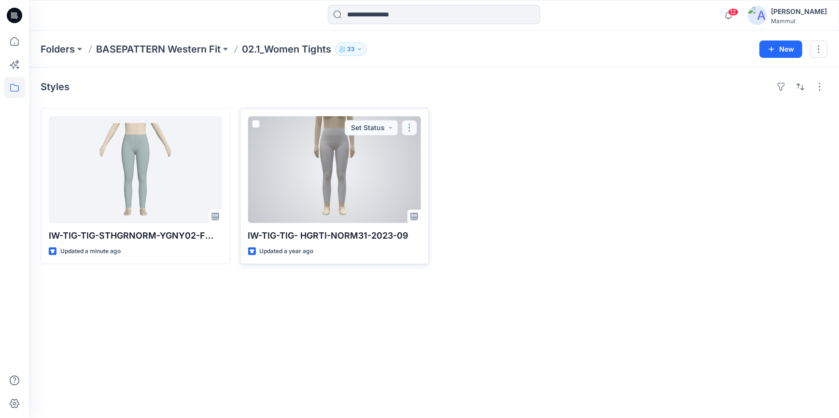
click at [408, 129] on button "button" at bounding box center [409, 127] width 15 height 15
click at [409, 156] on div at bounding box center [334, 169] width 173 height 107
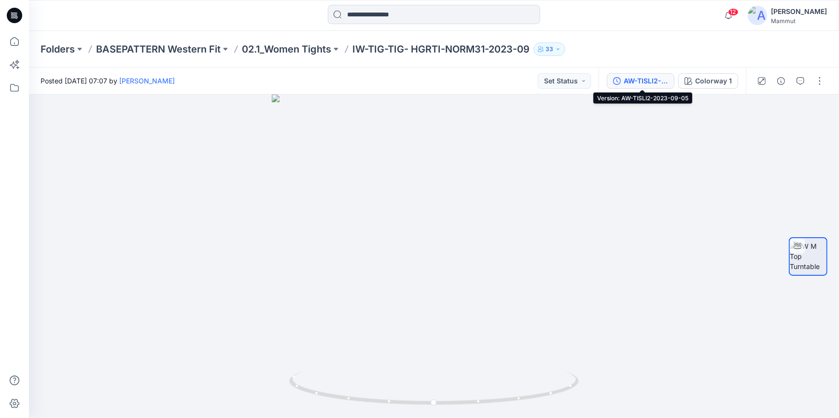
click at [631, 81] on div "AW-TISLI2-2023-09-05" at bounding box center [646, 81] width 44 height 11
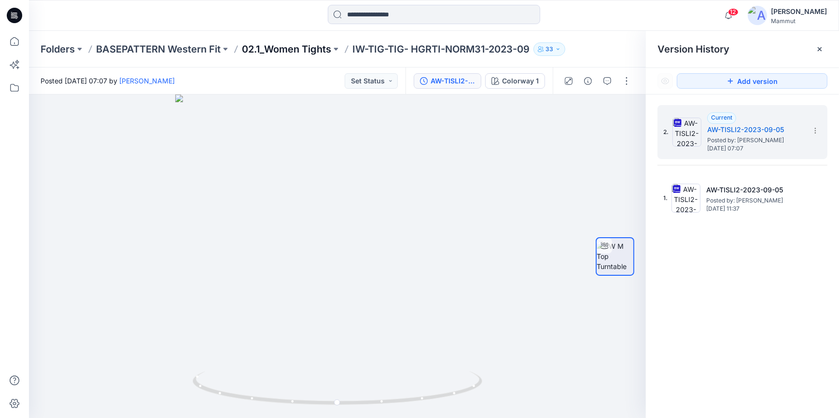
click at [247, 46] on p "02.1_Women Tights" at bounding box center [286, 49] width 89 height 14
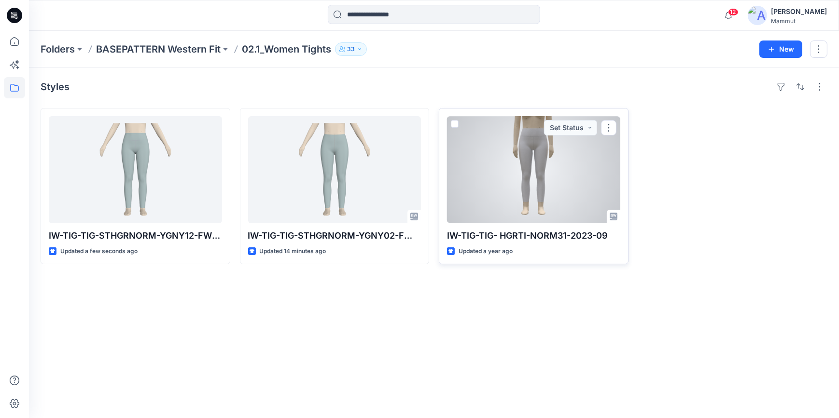
click at [561, 160] on div at bounding box center [533, 169] width 173 height 107
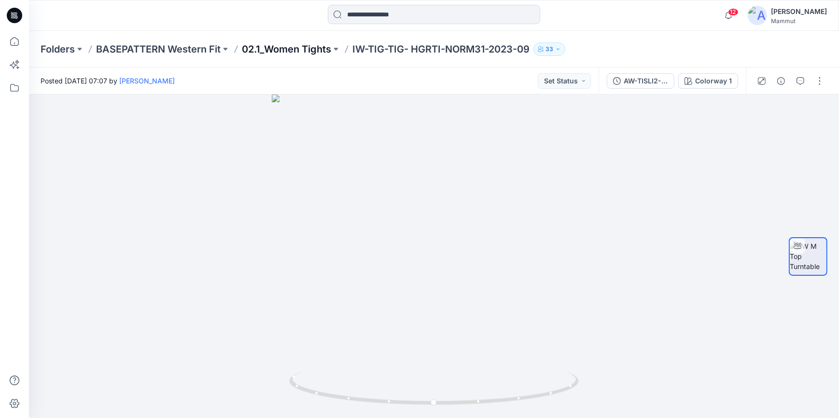
click at [270, 49] on p "02.1_Women Tights" at bounding box center [286, 49] width 89 height 14
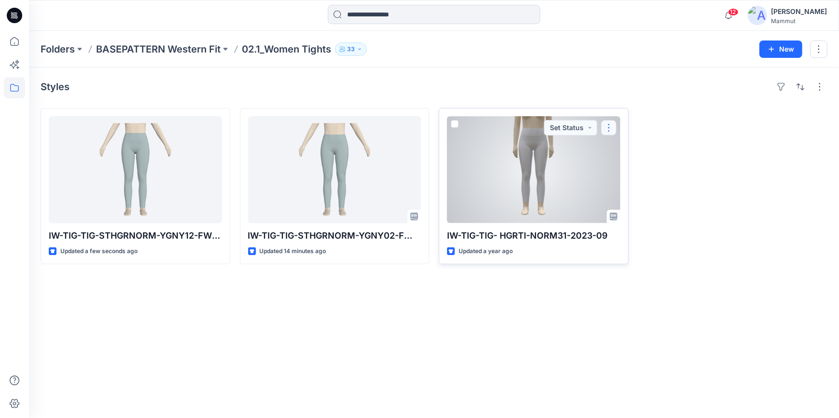
click at [611, 128] on button "button" at bounding box center [608, 127] width 15 height 15
click at [637, 222] on p "Move to" at bounding box center [633, 222] width 26 height 10
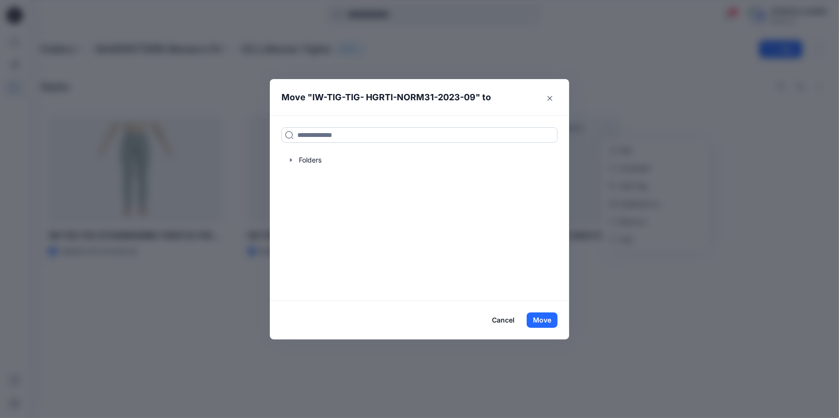
click at [317, 130] on input at bounding box center [419, 134] width 276 height 15
click at [316, 134] on input "***" at bounding box center [419, 134] width 276 height 15
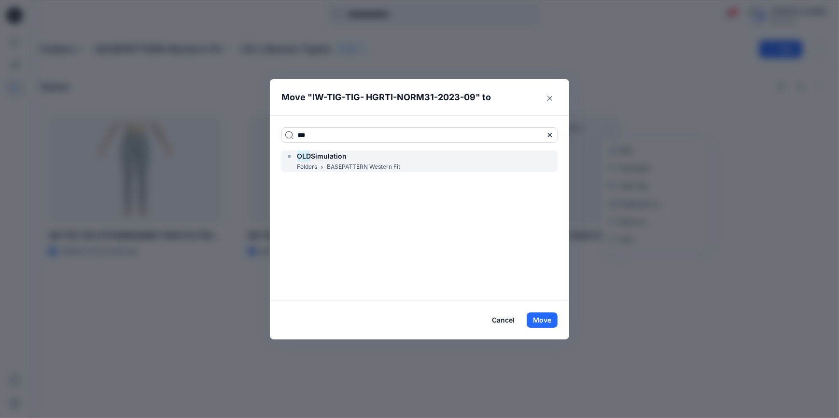
type input "***"
click at [294, 166] on div "Folders BASEPATTERN Western Fit" at bounding box center [342, 167] width 115 height 10
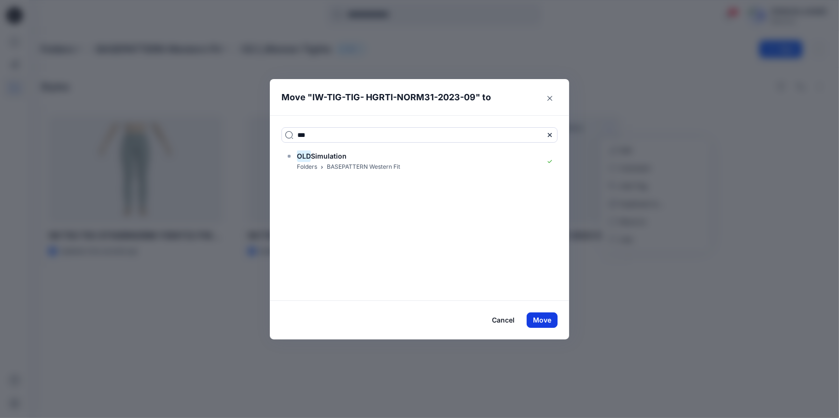
click at [541, 317] on button "Move" at bounding box center [542, 320] width 31 height 15
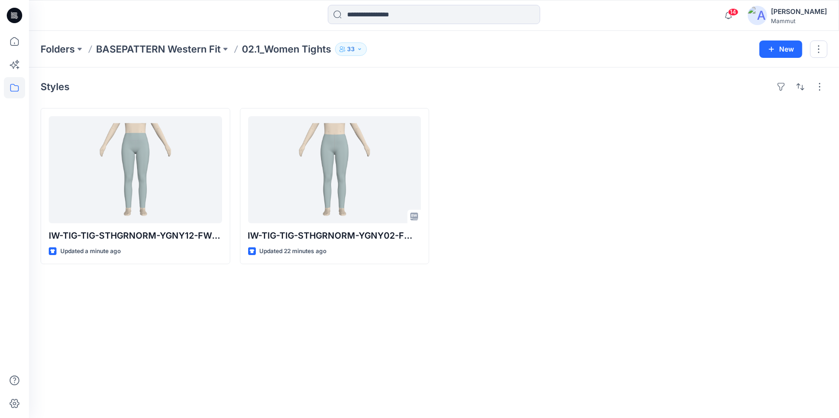
click at [183, 40] on div "Folders BASEPATTERN Western Fit 02.1_Women Tights 33 New" at bounding box center [434, 49] width 810 height 37
click at [154, 52] on p "BASEPATTERN Western Fit" at bounding box center [158, 49] width 125 height 14
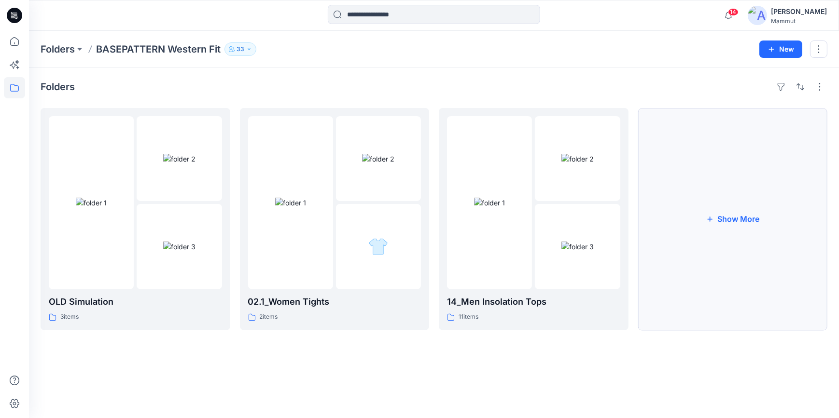
click at [675, 178] on button "Show More" at bounding box center [733, 219] width 190 height 222
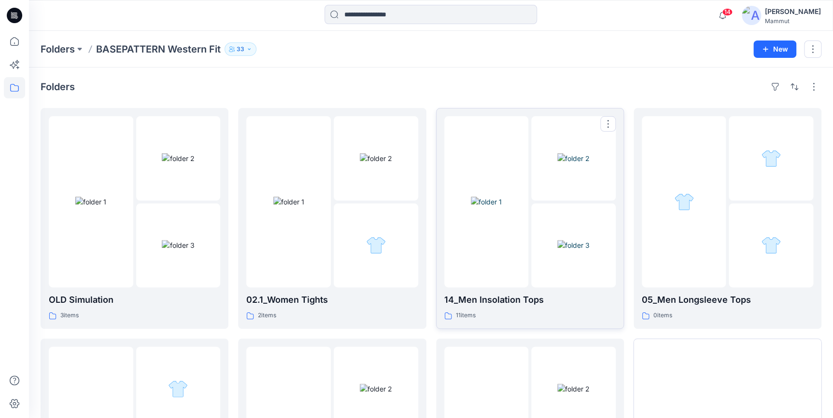
scroll to position [168, 0]
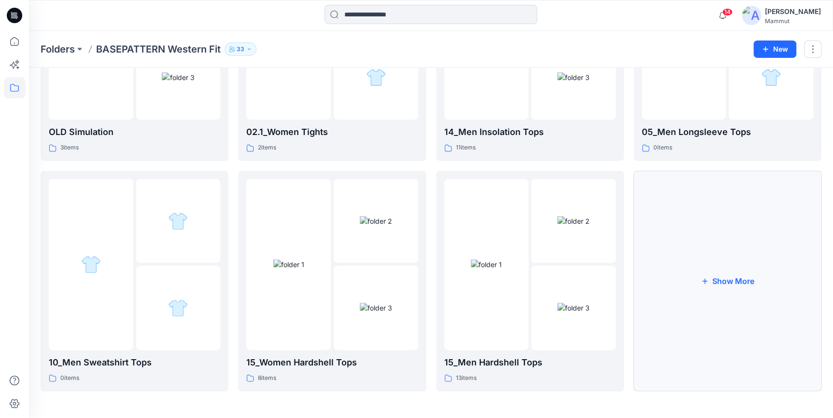
click at [686, 275] on button "Show More" at bounding box center [727, 281] width 188 height 221
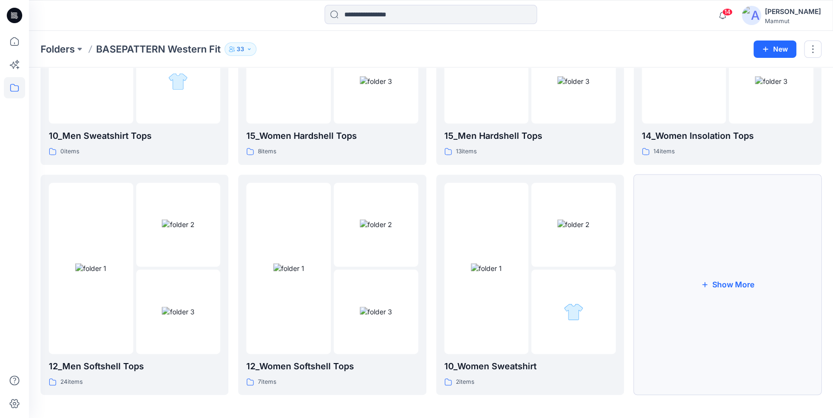
scroll to position [398, 0]
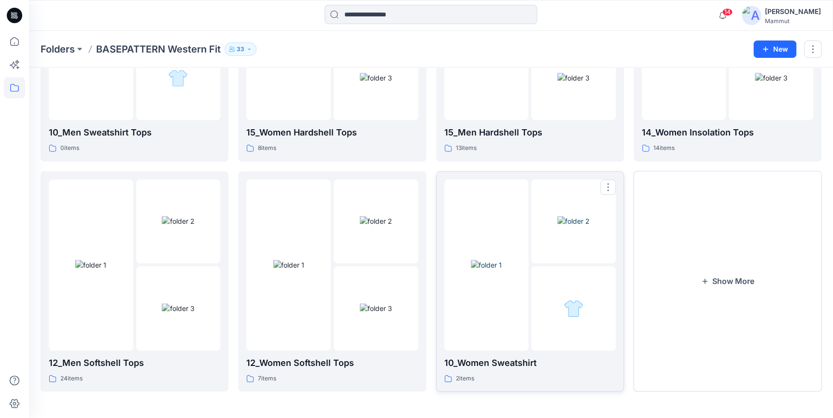
click at [560, 226] on img at bounding box center [573, 221] width 32 height 10
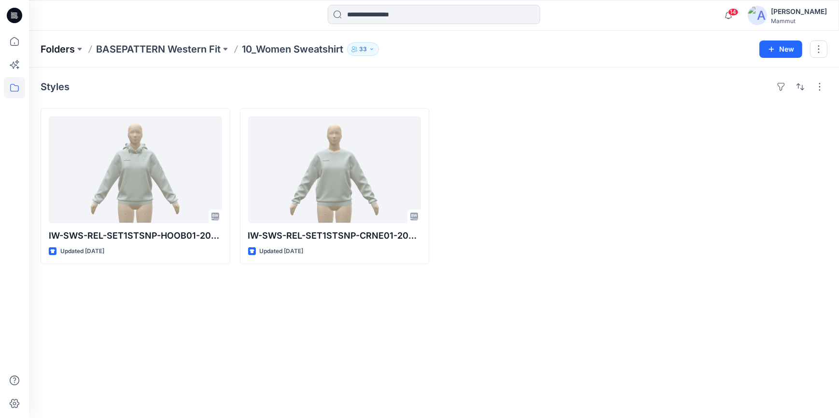
click at [66, 46] on p "Folders" at bounding box center [58, 49] width 34 height 14
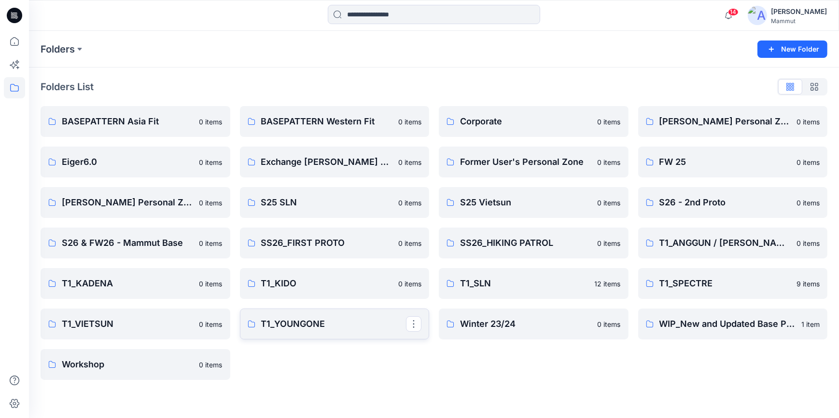
click at [337, 318] on p "T1_YOUNGONE" at bounding box center [333, 325] width 145 height 14
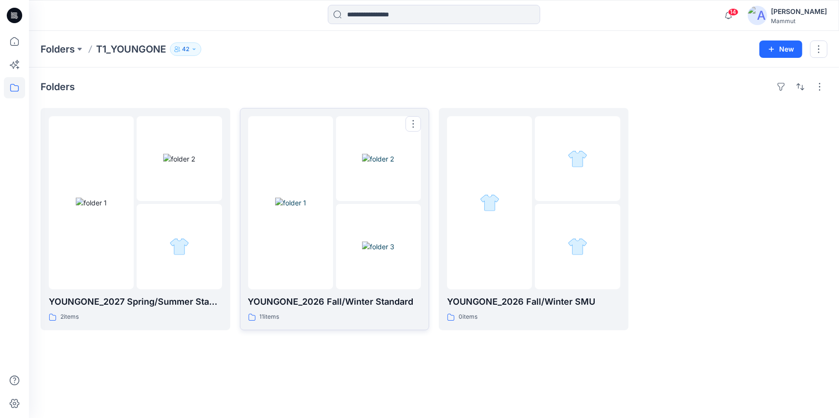
click at [385, 252] on img at bounding box center [378, 247] width 32 height 10
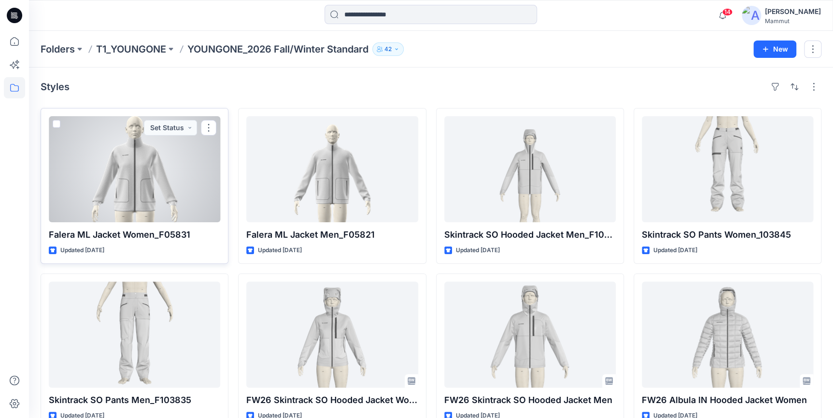
click at [182, 186] on div at bounding box center [134, 169] width 171 height 106
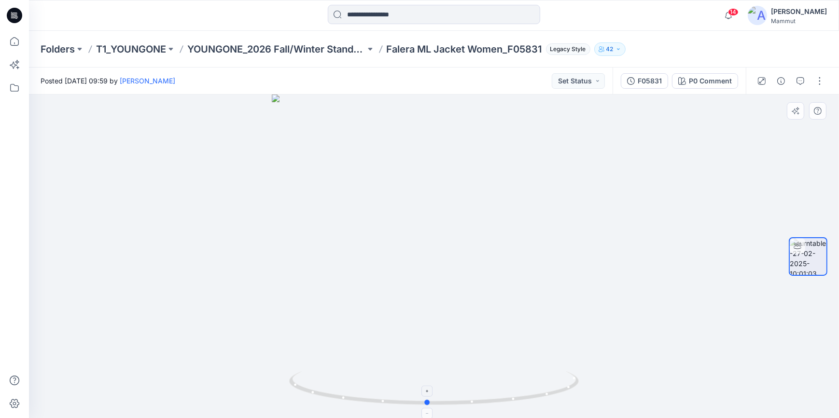
drag, startPoint x: 539, startPoint y: 395, endPoint x: 532, endPoint y: 384, distance: 13.0
click at [532, 384] on icon at bounding box center [435, 390] width 292 height 36
click at [109, 50] on p "T1_YOUNGONE" at bounding box center [131, 49] width 70 height 14
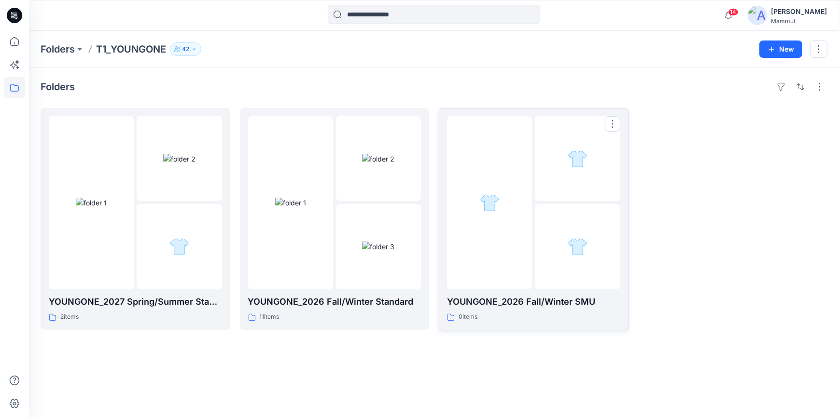
click at [518, 224] on div at bounding box center [489, 202] width 85 height 173
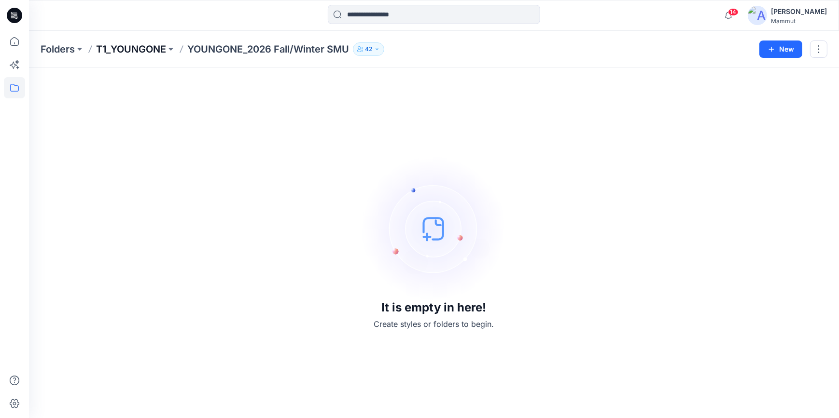
click at [158, 44] on p "T1_YOUNGONE" at bounding box center [131, 49] width 70 height 14
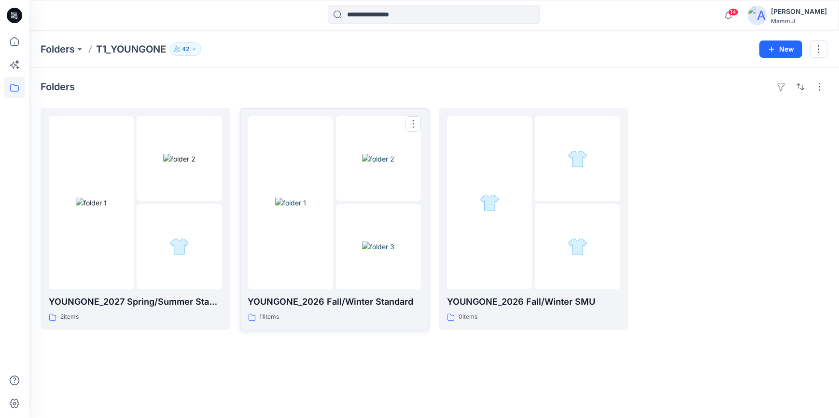
click at [334, 200] on div at bounding box center [334, 202] width 173 height 173
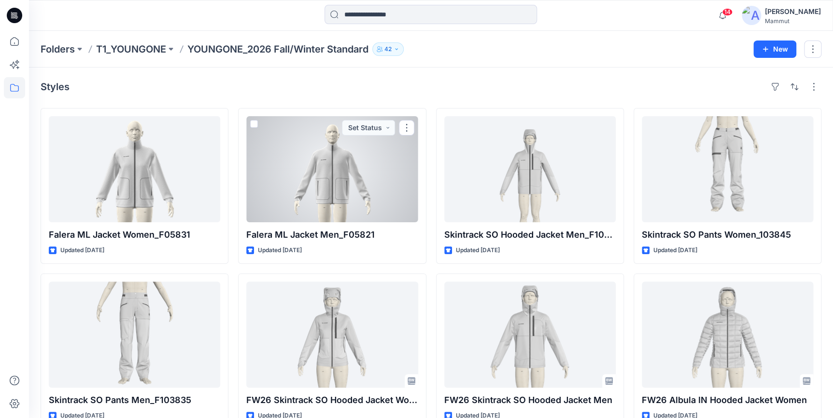
scroll to position [187, 0]
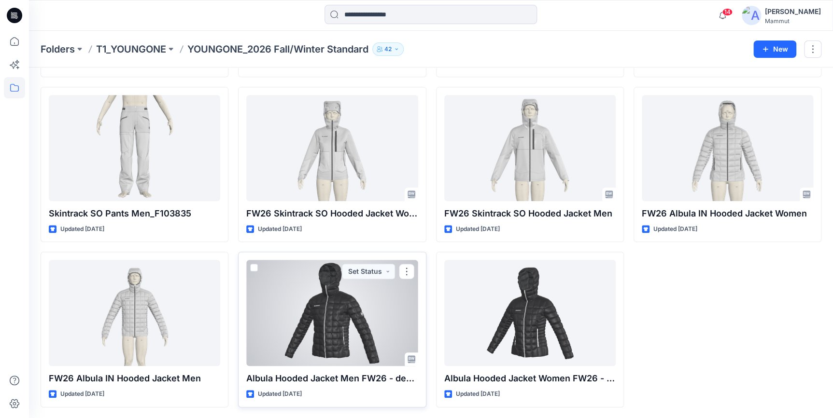
click at [341, 313] on div at bounding box center [331, 313] width 171 height 106
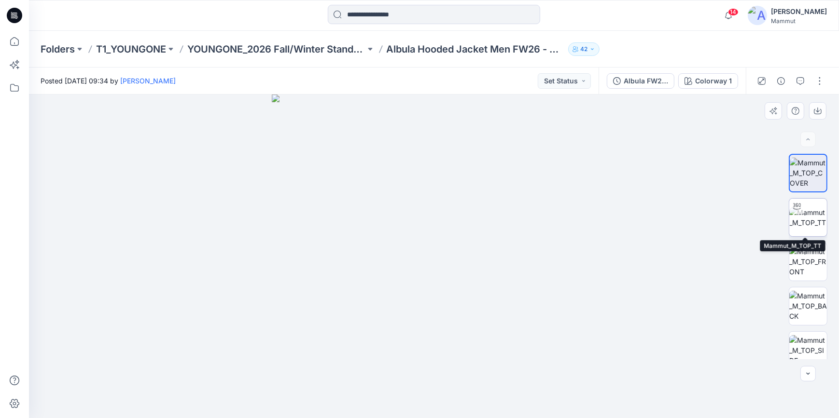
click at [797, 226] on img at bounding box center [808, 218] width 38 height 20
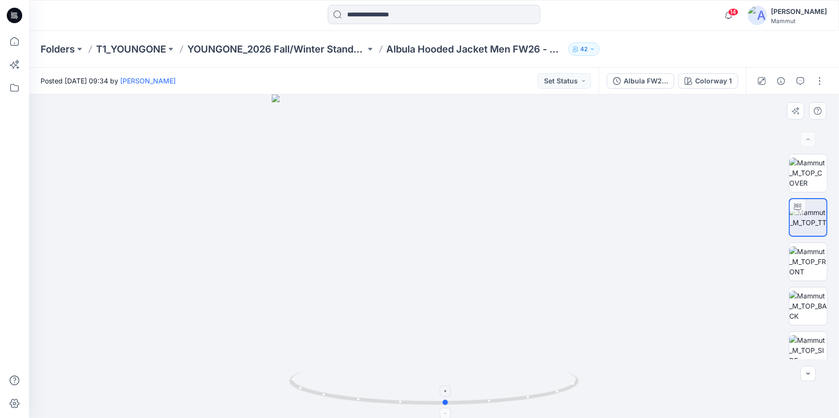
drag, startPoint x: 451, startPoint y: 403, endPoint x: 463, endPoint y: 372, distance: 34.1
click at [463, 372] on icon at bounding box center [435, 390] width 292 height 36
click at [320, 44] on p "YOUNGONE_2026 Fall/Winter Standard" at bounding box center [276, 49] width 178 height 14
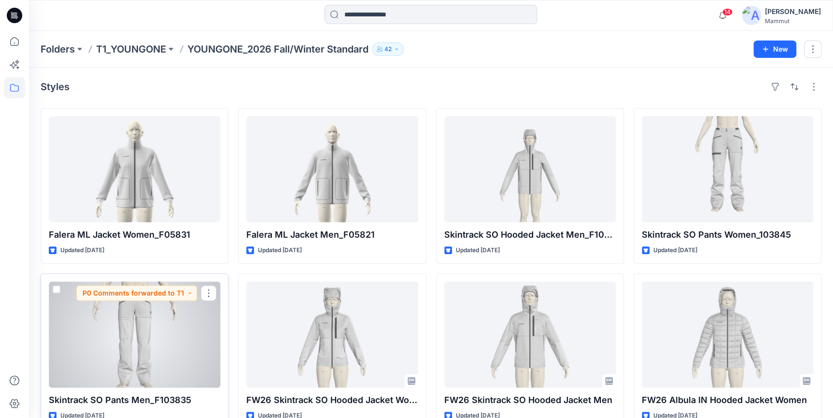
click at [146, 323] on div at bounding box center [134, 335] width 171 height 106
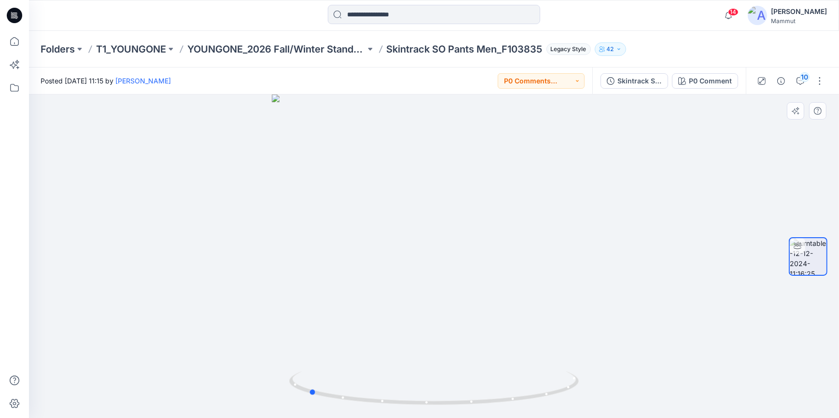
drag, startPoint x: 531, startPoint y: 394, endPoint x: 407, endPoint y: 367, distance: 126.9
click at [406, 369] on div at bounding box center [434, 257] width 810 height 324
click at [547, 77] on button "P0 Comments forwarded to T1" at bounding box center [541, 80] width 87 height 15
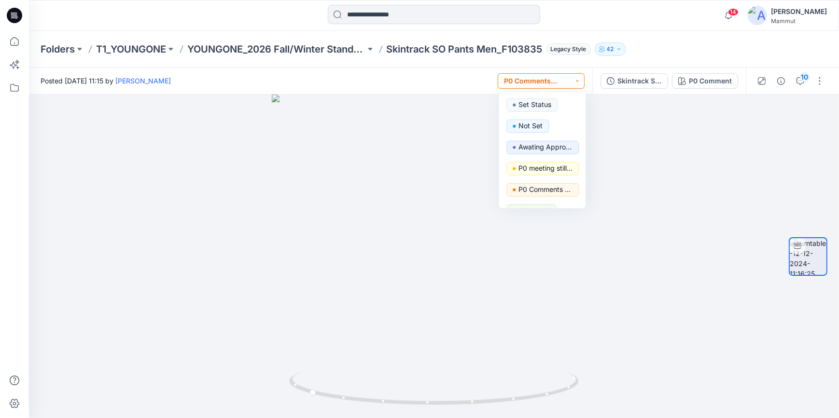
click at [547, 79] on button "P0 Comments forwarded to T1" at bounding box center [541, 80] width 87 height 15
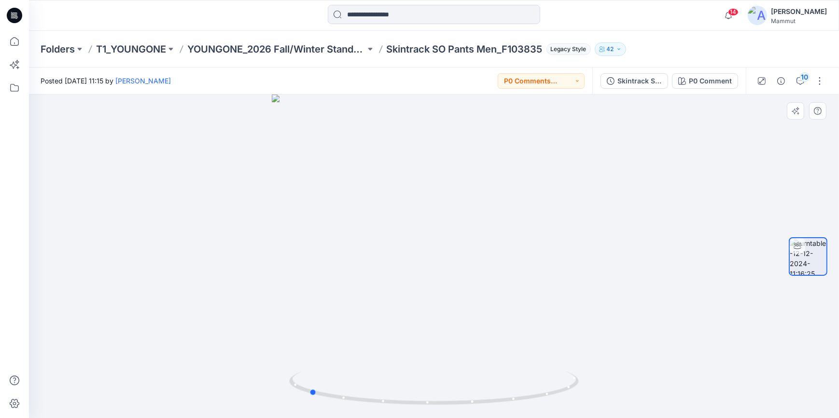
click at [683, 174] on div at bounding box center [434, 257] width 810 height 324
click at [801, 80] on div "10" at bounding box center [805, 77] width 10 height 10
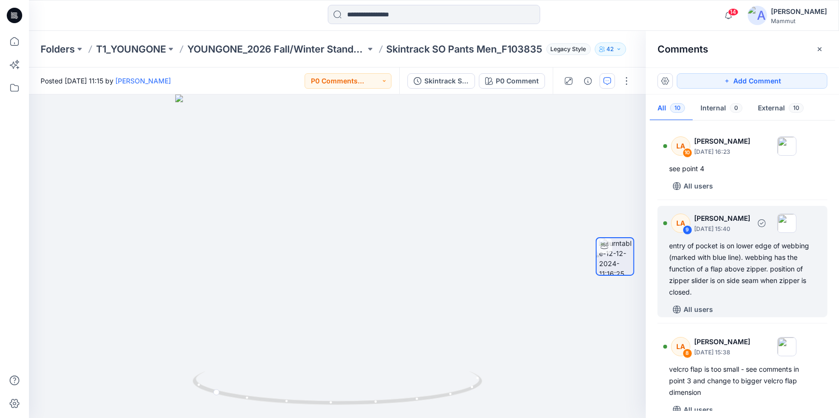
click at [727, 246] on div "entry of pocket is on lower edge of webbing (marked with blue line). webbing ha…" at bounding box center [742, 269] width 147 height 58
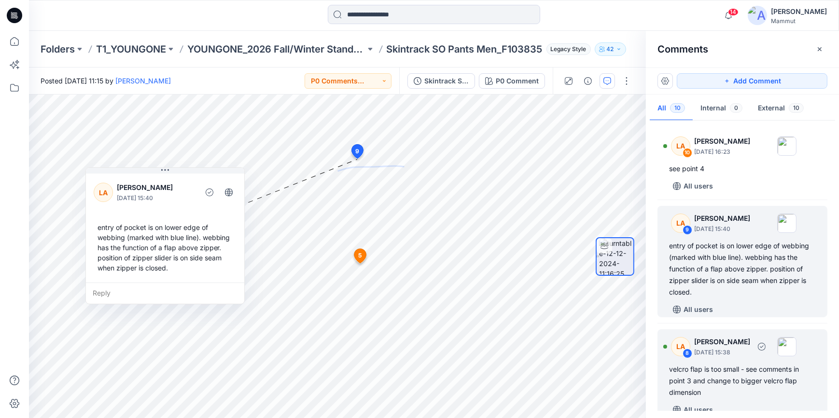
click at [695, 362] on div "LA 8 [PERSON_NAME] [DATE] 15:38 velcro flap is too small - see comments in poin…" at bounding box center [742, 374] width 170 height 88
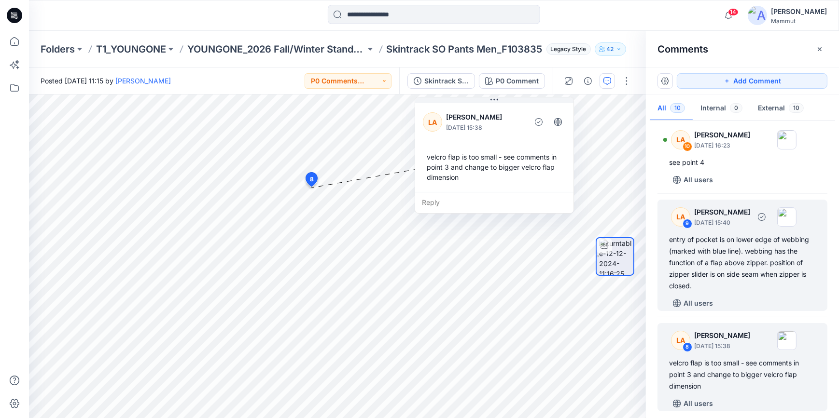
scroll to position [211, 0]
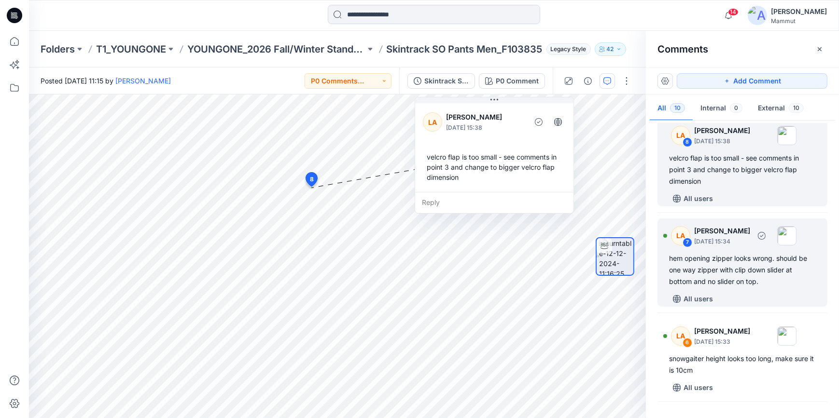
click at [731, 275] on div "hem opening zipper looks wrong. should be one way zipper with clip down slider …" at bounding box center [742, 270] width 147 height 35
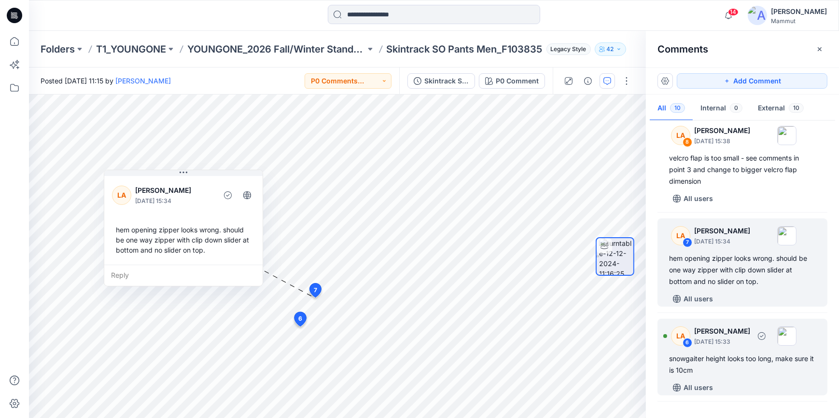
click at [726, 352] on div "LA 6 [PERSON_NAME] [DATE] 15:33 snowgaiter height looks too long, make sure it …" at bounding box center [742, 357] width 170 height 77
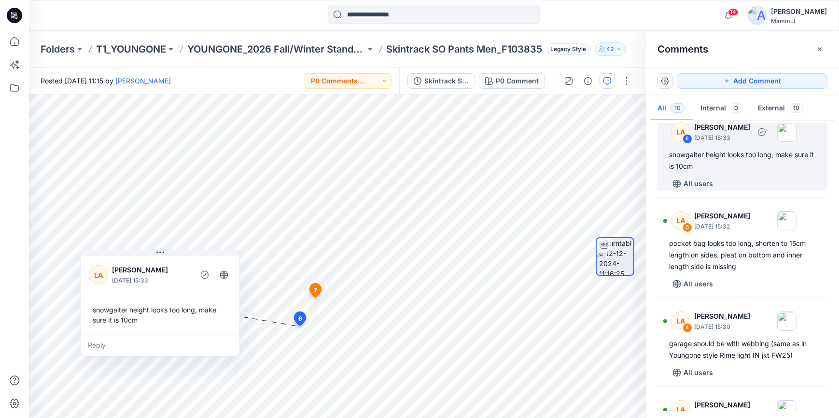
scroll to position [621, 0]
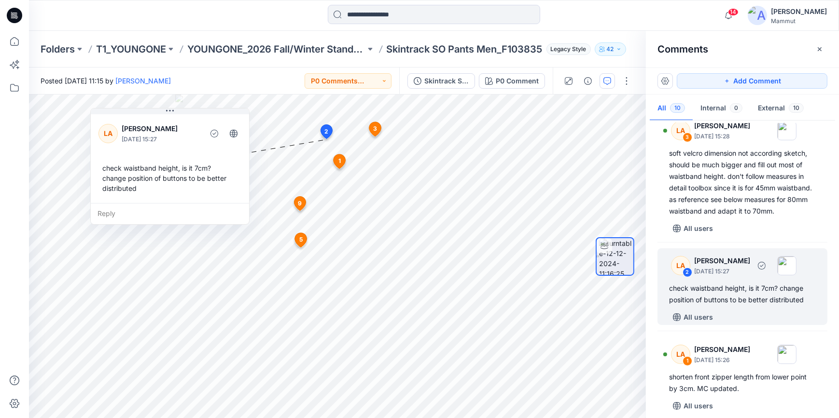
scroll to position [714, 0]
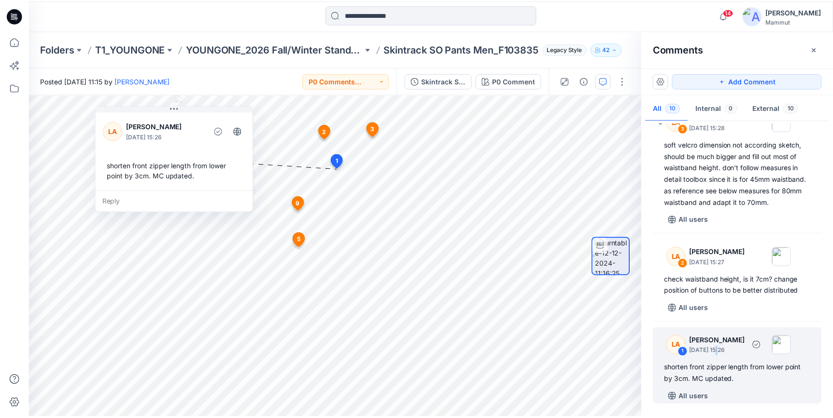
scroll to position [0, 0]
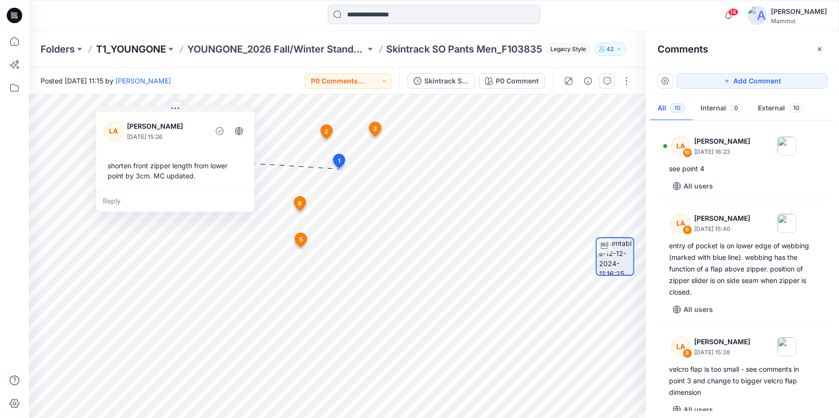
click at [151, 48] on p "T1_YOUNGONE" at bounding box center [131, 49] width 70 height 14
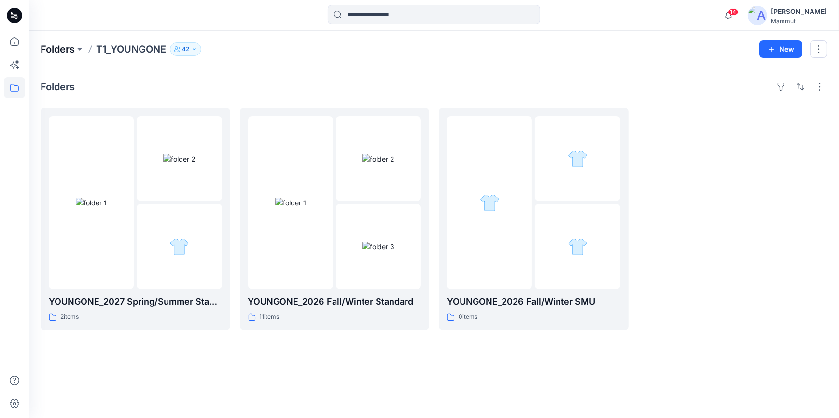
click at [64, 50] on p "Folders" at bounding box center [58, 49] width 34 height 14
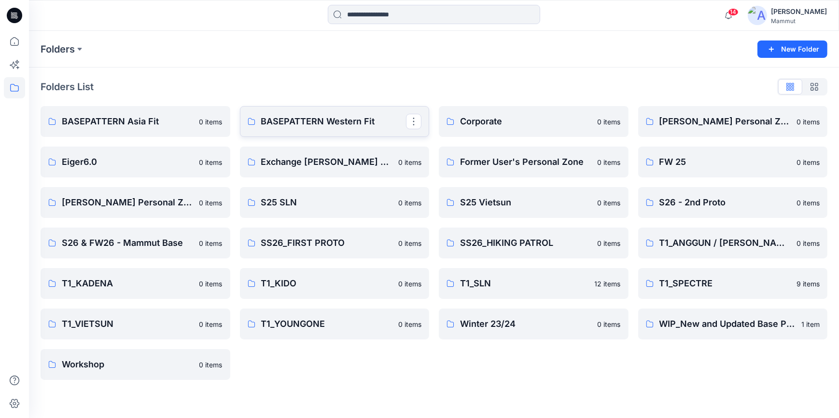
click at [348, 122] on p "BASEPATTERN Western Fit" at bounding box center [333, 122] width 145 height 14
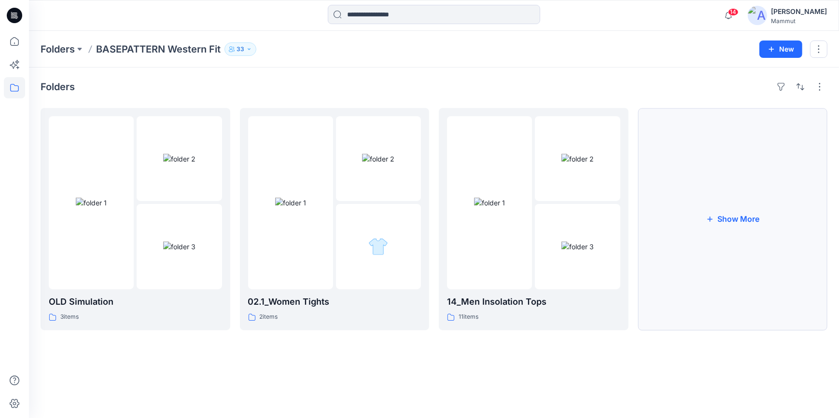
click at [721, 240] on button "Show More" at bounding box center [733, 219] width 190 height 222
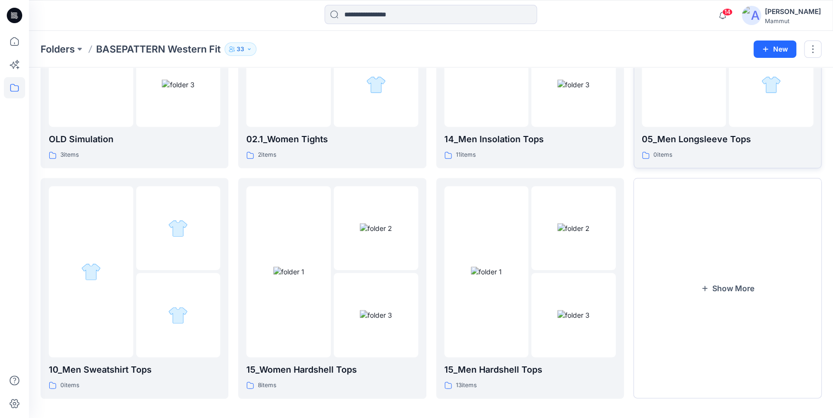
scroll to position [168, 0]
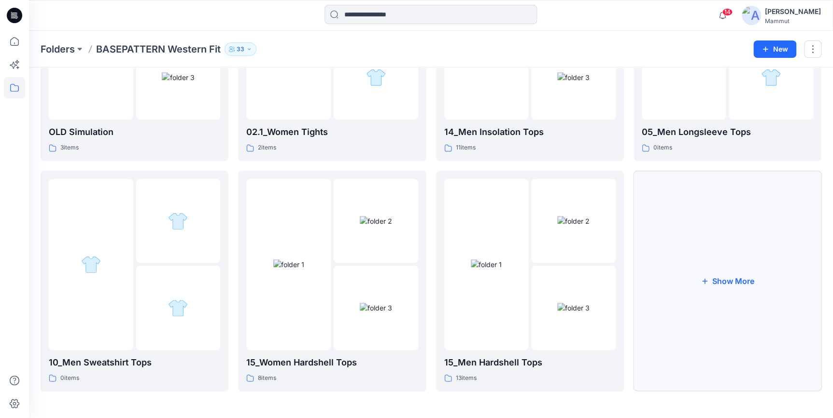
click at [724, 275] on button "Show More" at bounding box center [727, 281] width 188 height 221
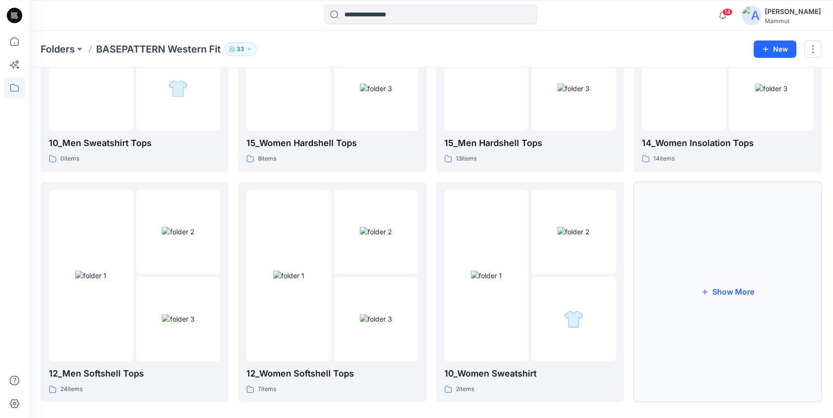
scroll to position [398, 0]
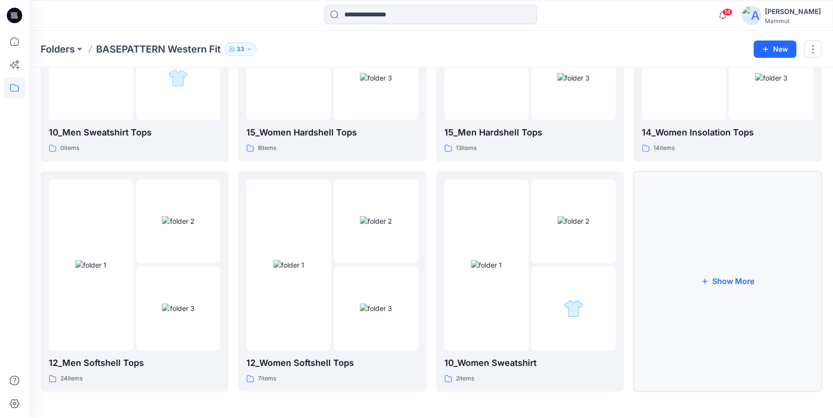
click at [718, 246] on button "Show More" at bounding box center [727, 281] width 188 height 221
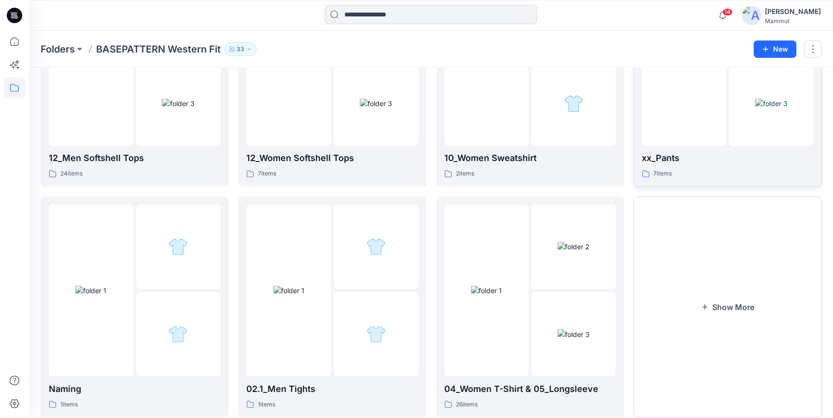
scroll to position [629, 0]
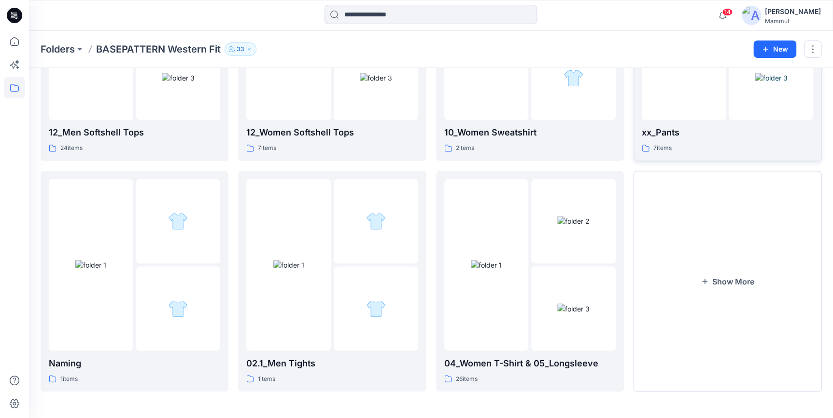
click at [718, 246] on button "Show More" at bounding box center [727, 281] width 188 height 221
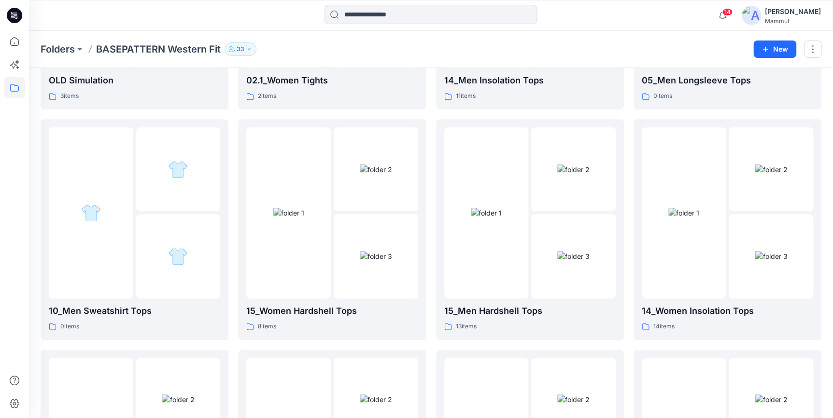
scroll to position [424, 0]
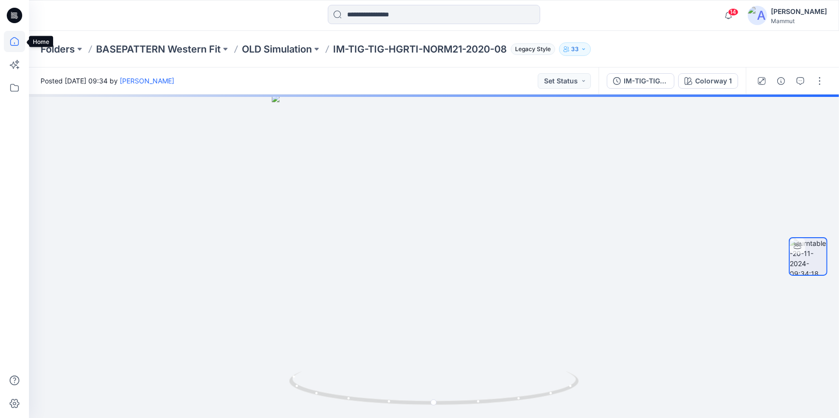
click at [14, 39] on icon at bounding box center [14, 41] width 21 height 21
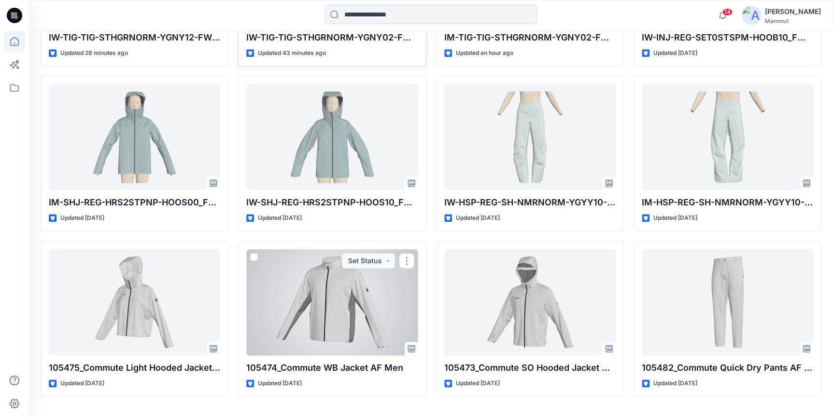
scroll to position [205, 0]
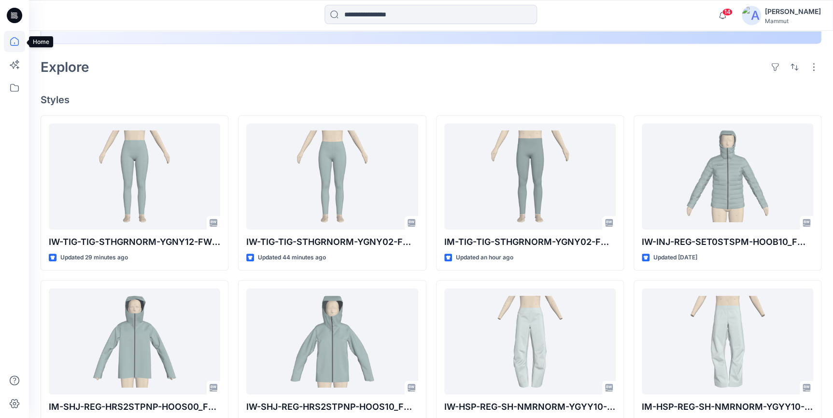
click at [12, 39] on icon at bounding box center [14, 41] width 21 height 21
click at [13, 87] on icon at bounding box center [14, 87] width 21 height 21
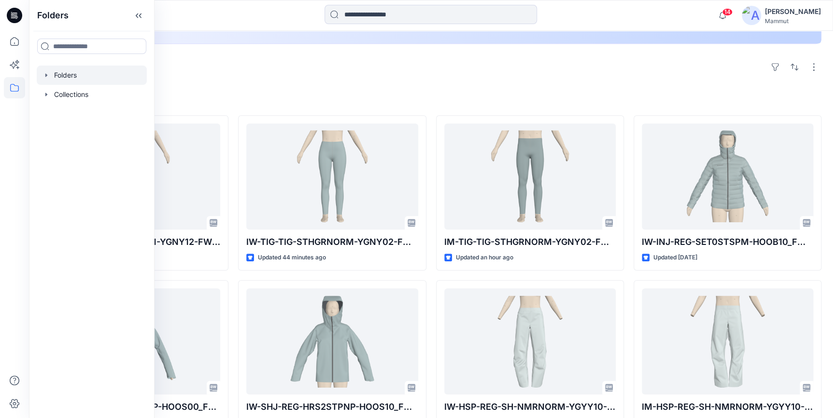
click at [75, 78] on div at bounding box center [92, 75] width 110 height 19
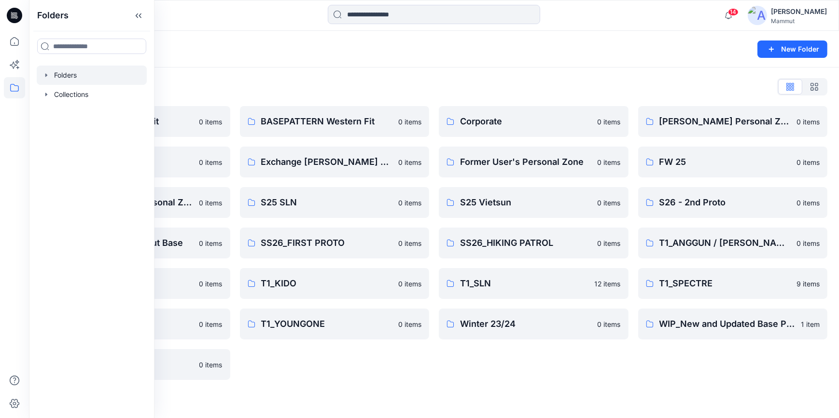
click at [445, 394] on div "Folders New Folder Folders List BASEPATTERN Asia Fit 0 items Eiger6.0 0 items L…" at bounding box center [434, 225] width 810 height 388
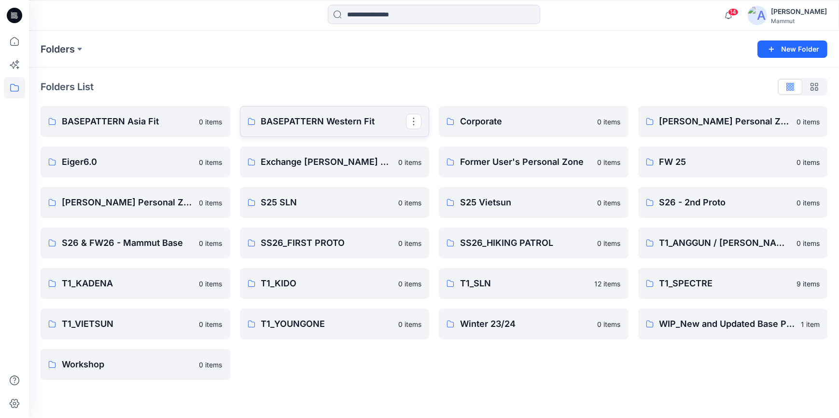
click at [360, 124] on p "BASEPATTERN Western Fit" at bounding box center [333, 122] width 145 height 14
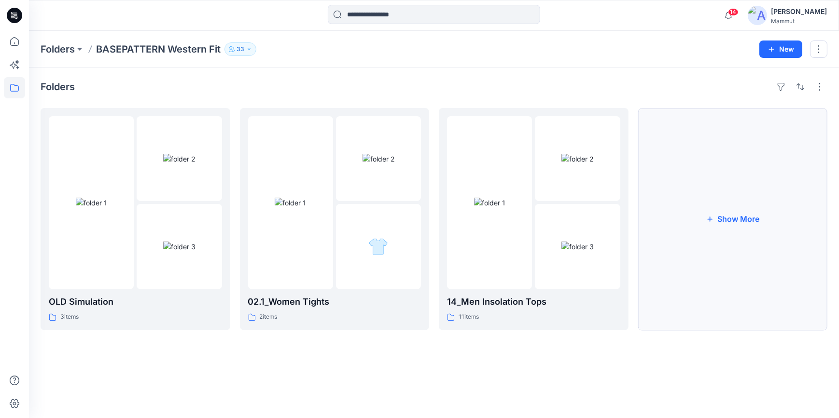
click at [725, 234] on button "Show More" at bounding box center [733, 219] width 190 height 222
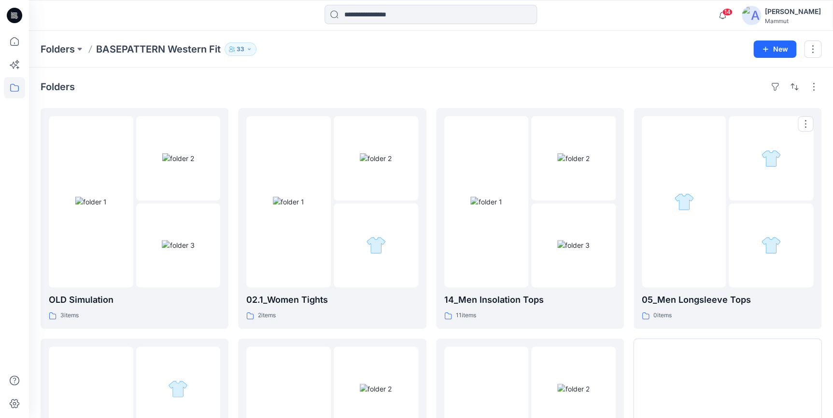
scroll to position [168, 0]
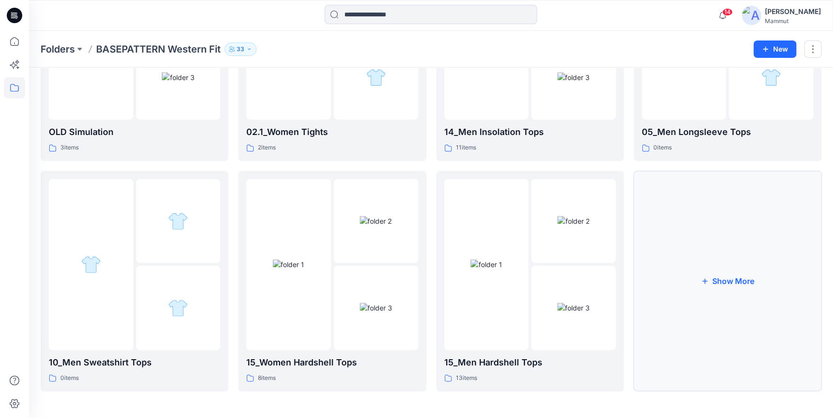
click at [713, 271] on button "Show More" at bounding box center [727, 281] width 188 height 221
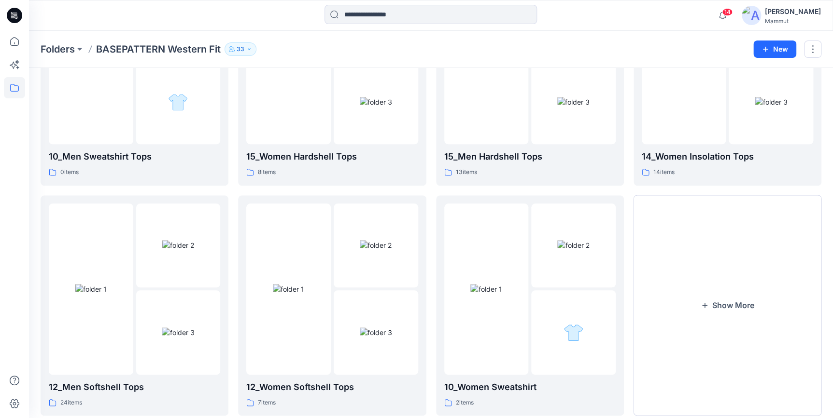
scroll to position [398, 0]
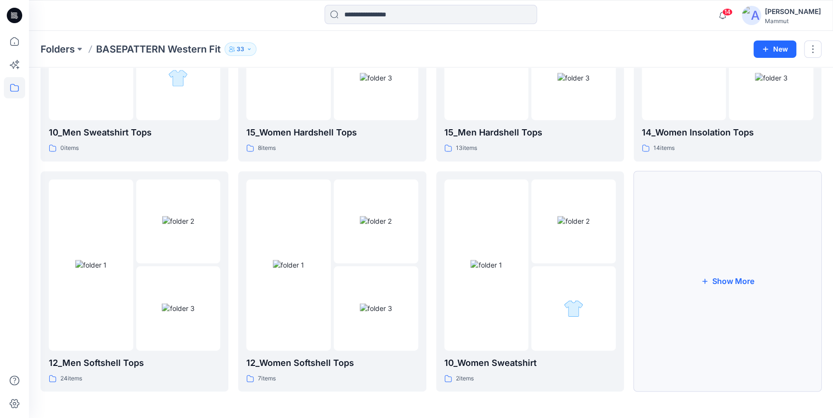
click at [712, 278] on button "Show More" at bounding box center [727, 281] width 188 height 221
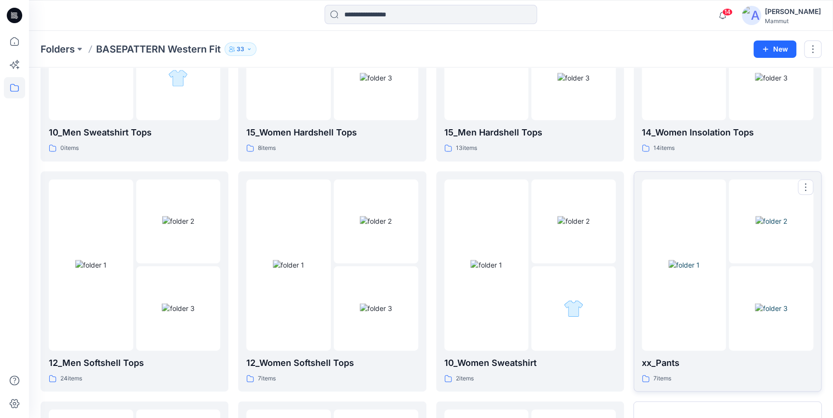
click at [699, 270] on img at bounding box center [683, 265] width 31 height 10
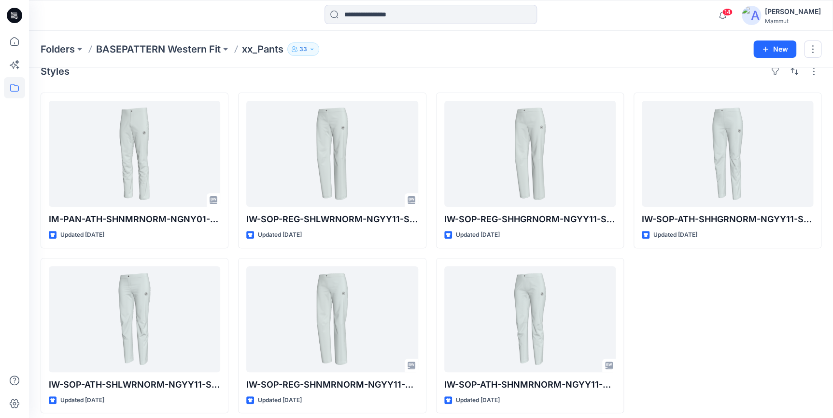
scroll to position [22, 0]
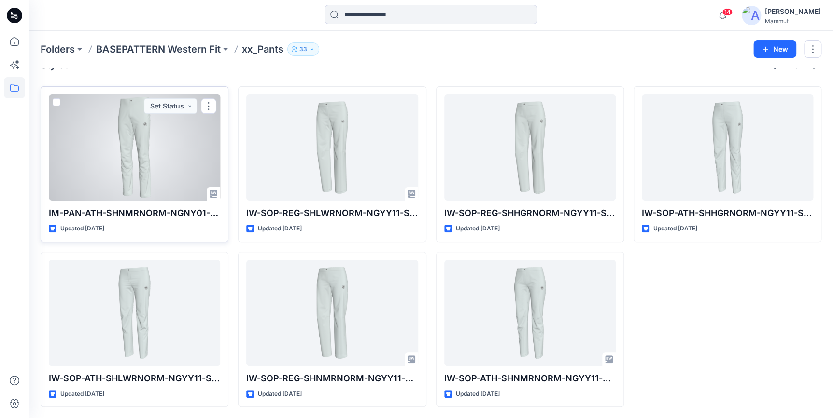
click at [185, 147] on div at bounding box center [134, 148] width 171 height 106
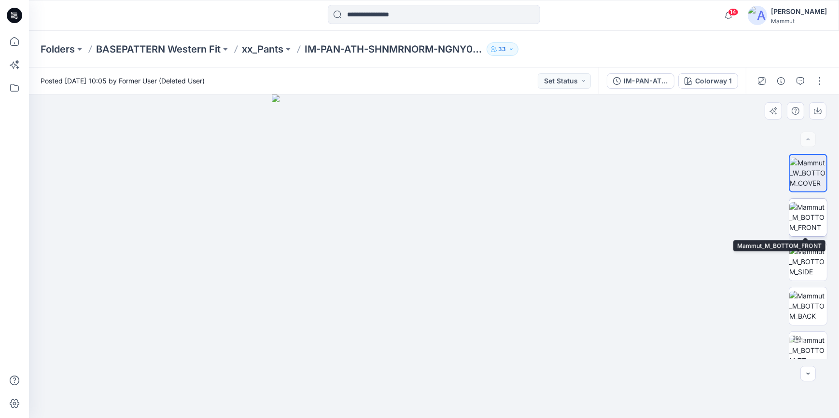
click at [801, 217] on img at bounding box center [808, 217] width 38 height 30
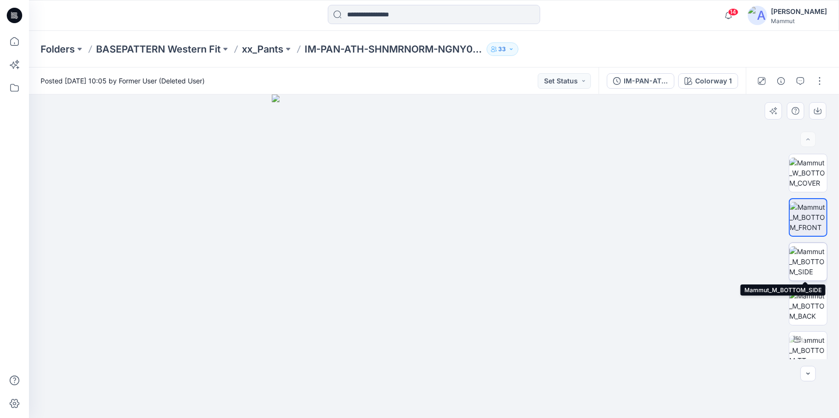
click at [808, 260] on img at bounding box center [808, 262] width 38 height 30
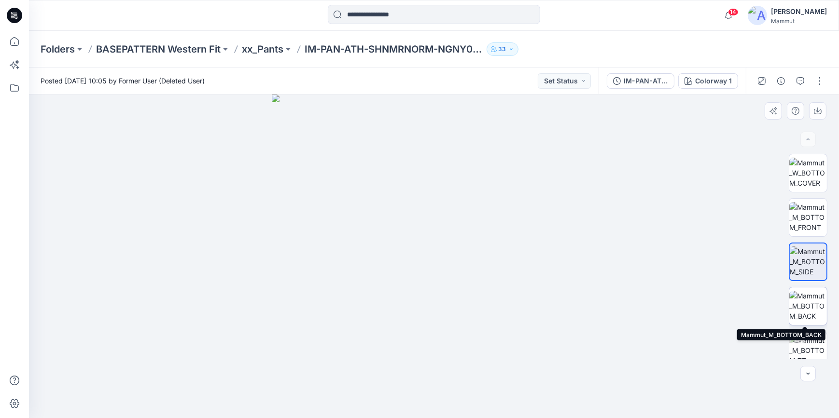
click at [811, 305] on img at bounding box center [808, 306] width 38 height 30
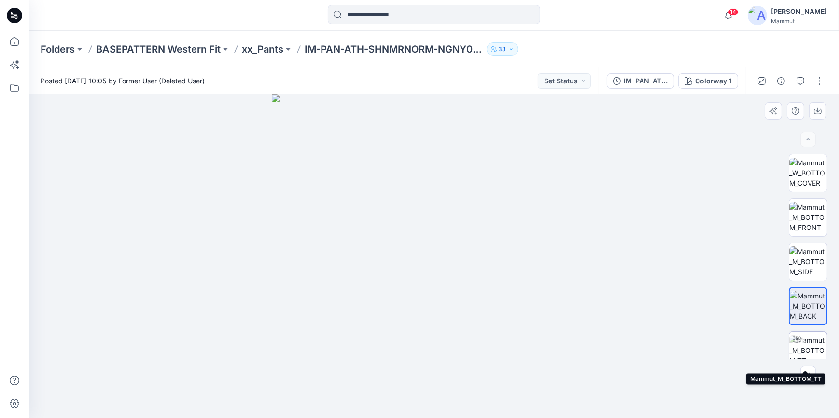
click at [813, 338] on img at bounding box center [808, 350] width 38 height 30
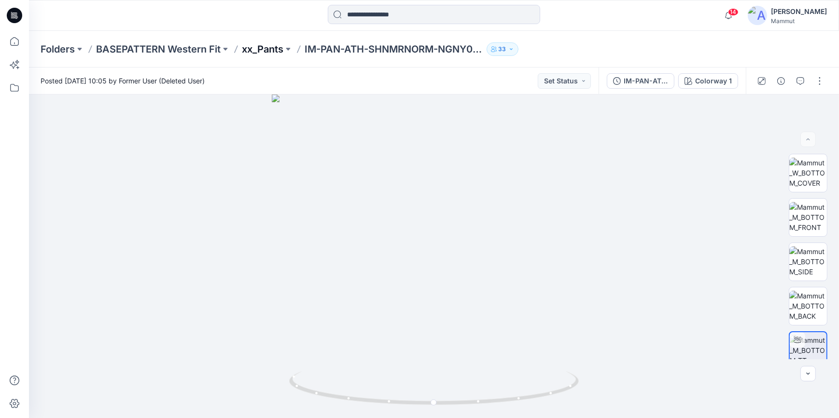
click at [263, 48] on p "xx_Pants" at bounding box center [263, 49] width 42 height 14
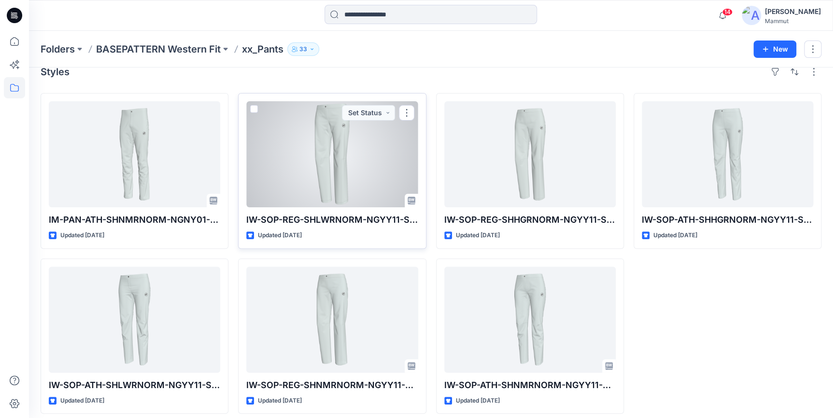
scroll to position [22, 0]
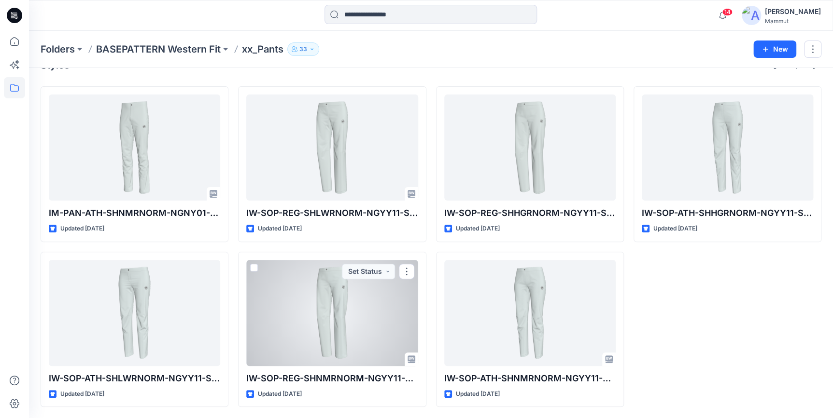
click at [336, 293] on div at bounding box center [331, 313] width 171 height 106
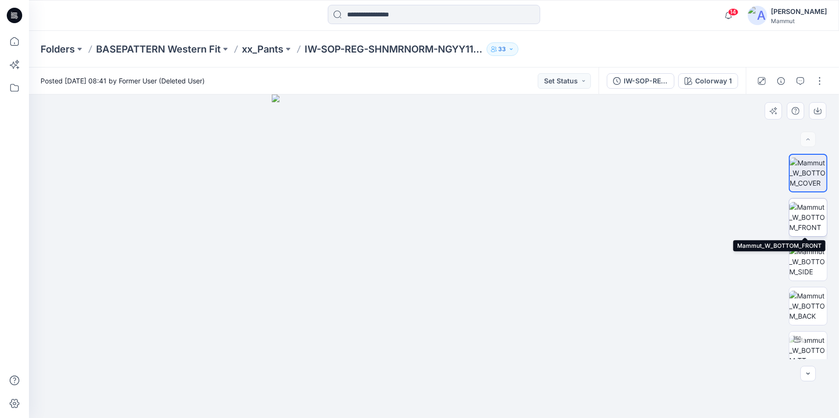
click at [809, 213] on img at bounding box center [808, 217] width 38 height 30
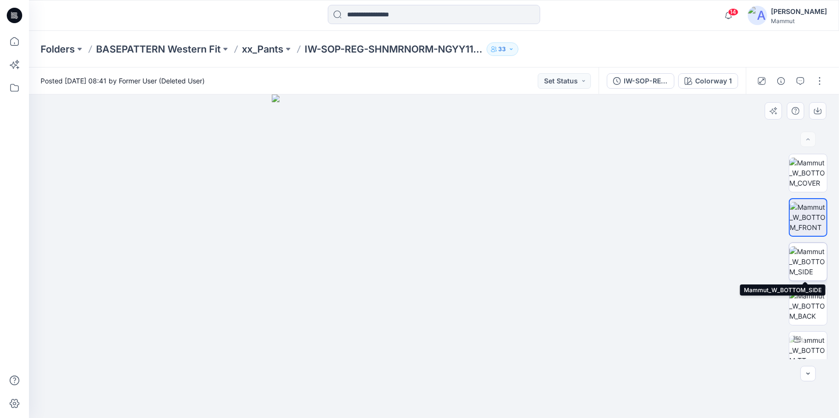
click at [819, 263] on img at bounding box center [808, 262] width 38 height 30
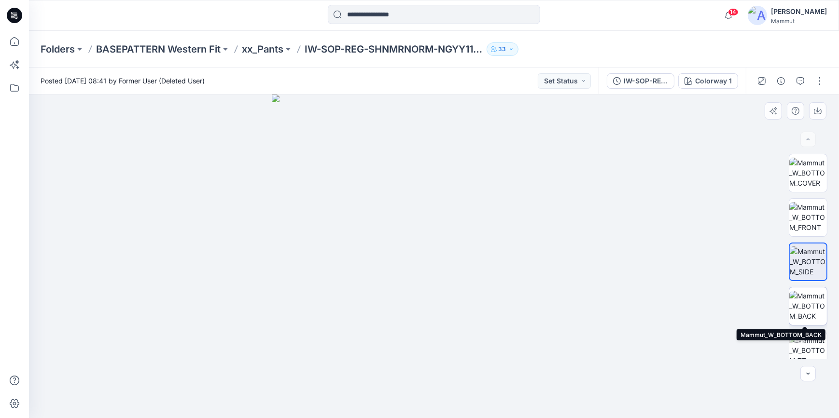
click at [810, 299] on img at bounding box center [808, 306] width 38 height 30
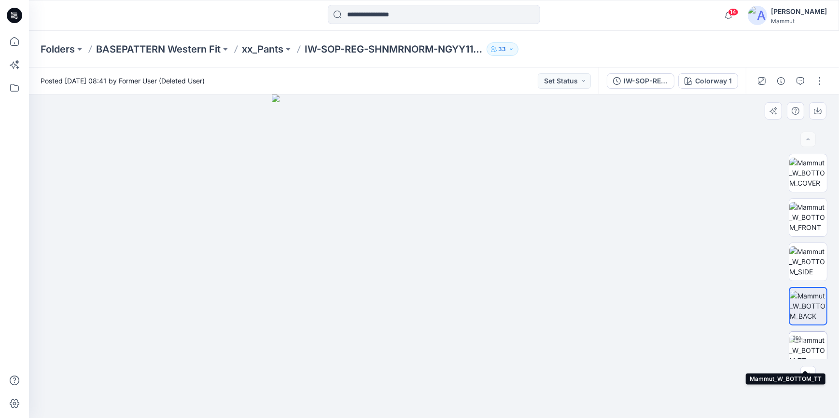
click at [802, 337] on img at bounding box center [808, 350] width 38 height 30
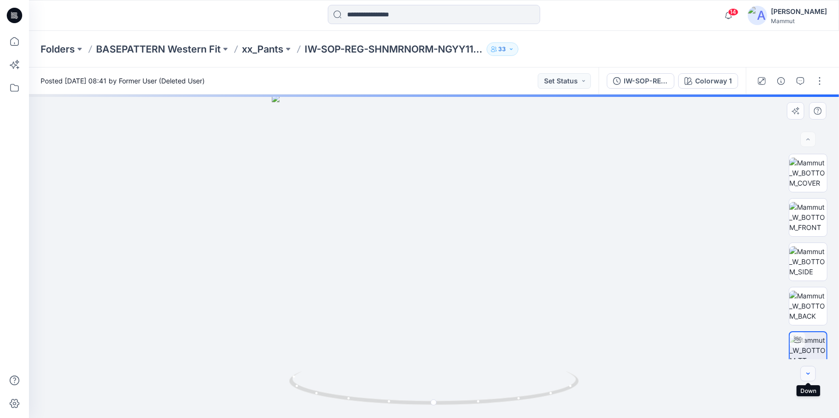
click at [809, 372] on icon "button" at bounding box center [808, 374] width 8 height 8
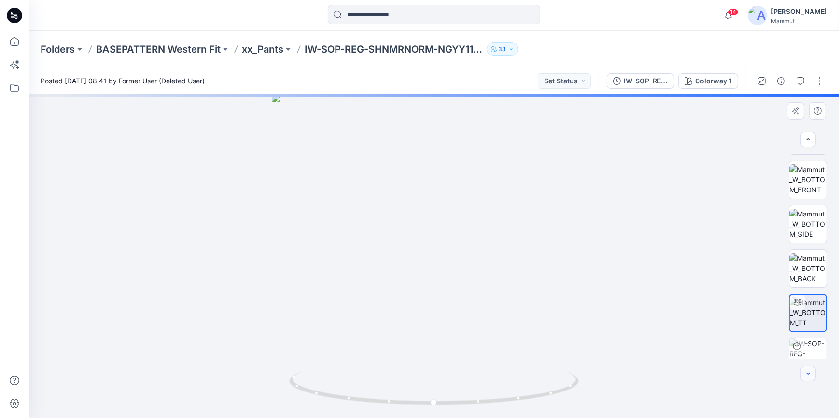
click at [809, 372] on icon "button" at bounding box center [808, 374] width 8 height 8
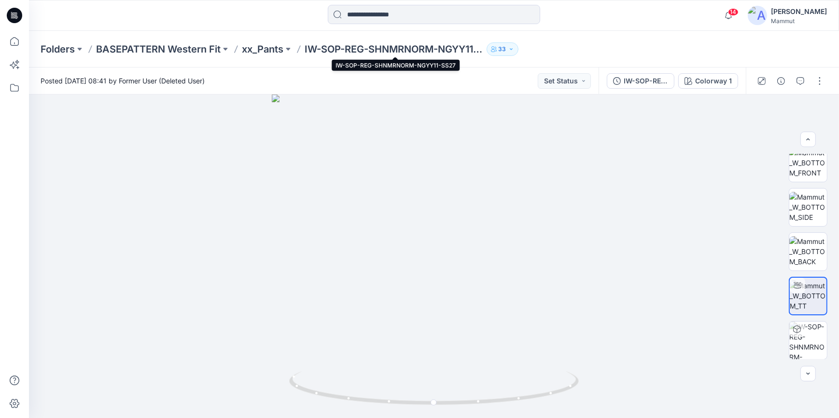
click at [423, 45] on p "IW-SOP-REG-SHNMRNORM-NGYY11-SS27" at bounding box center [394, 49] width 178 height 14
click at [173, 43] on p "BASEPATTERN Western Fit" at bounding box center [158, 49] width 125 height 14
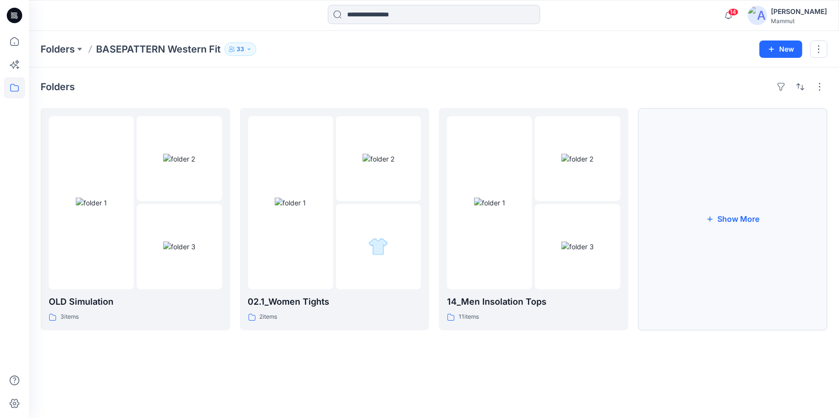
click at [749, 209] on button "Show More" at bounding box center [733, 219] width 190 height 222
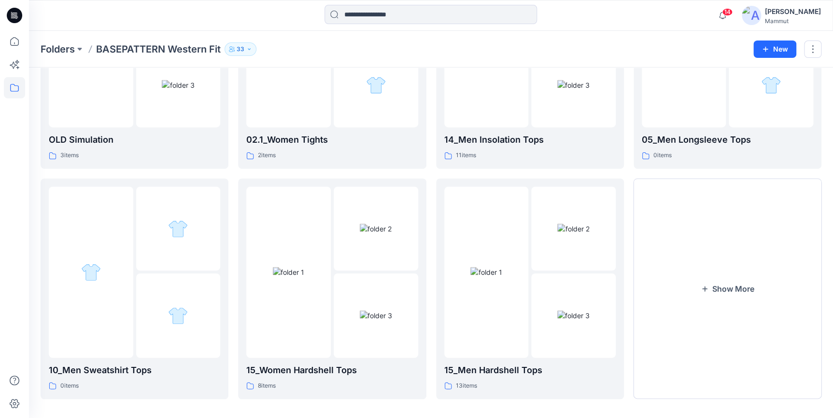
scroll to position [168, 0]
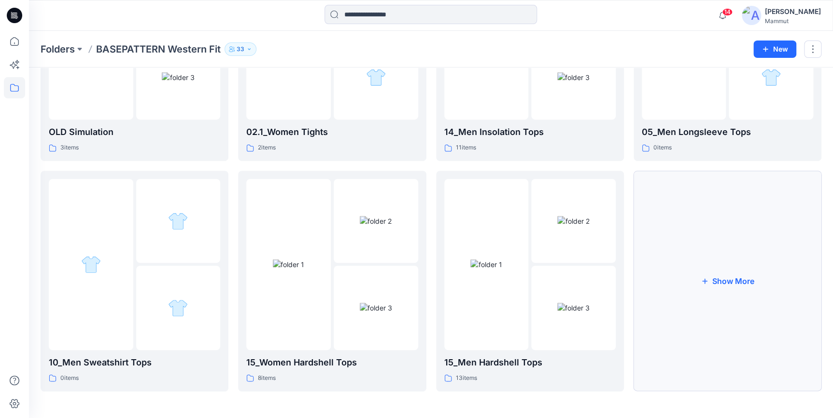
click at [749, 220] on button "Show More" at bounding box center [727, 281] width 188 height 221
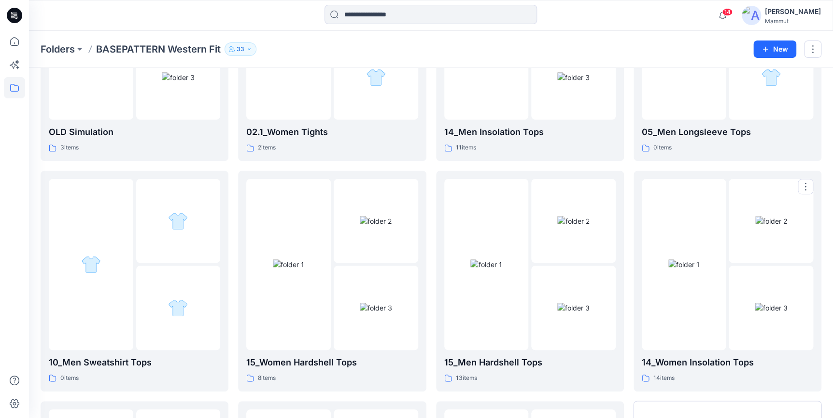
scroll to position [398, 0]
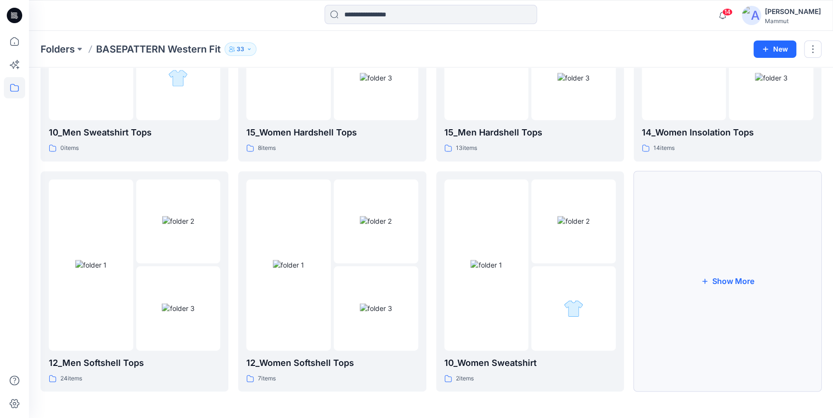
click at [743, 224] on button "Show More" at bounding box center [727, 281] width 188 height 221
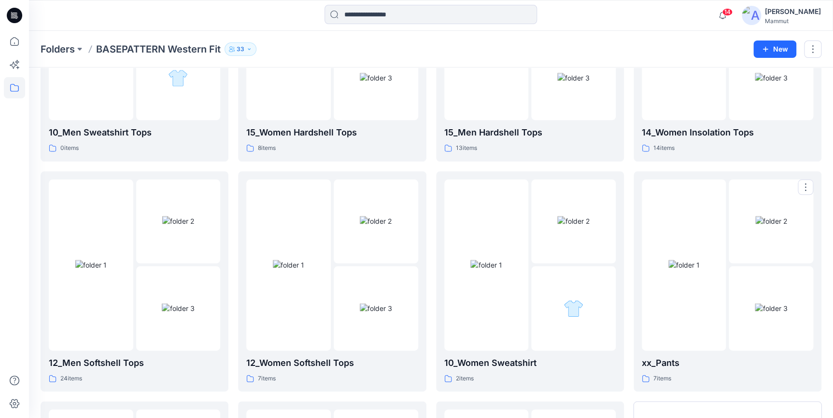
scroll to position [629, 0]
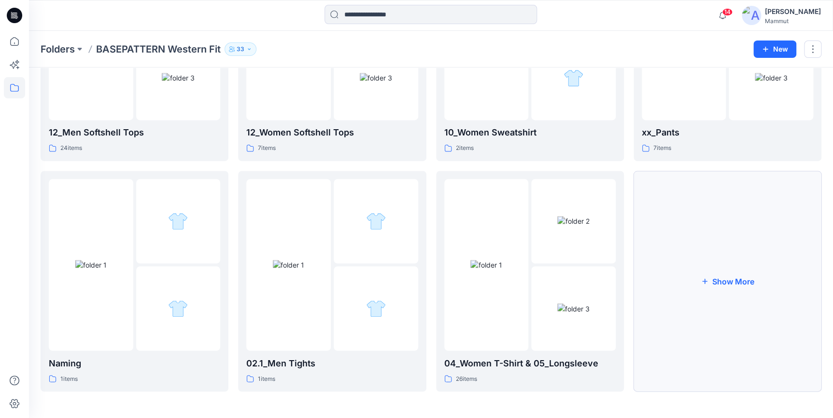
click at [731, 230] on button "Show More" at bounding box center [727, 281] width 188 height 221
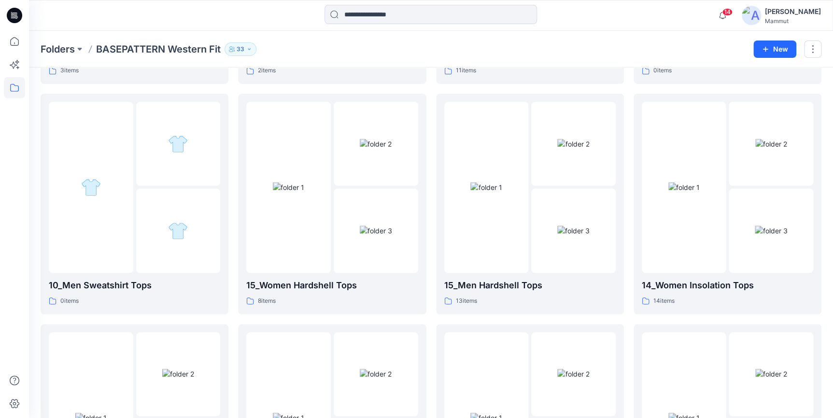
scroll to position [0, 0]
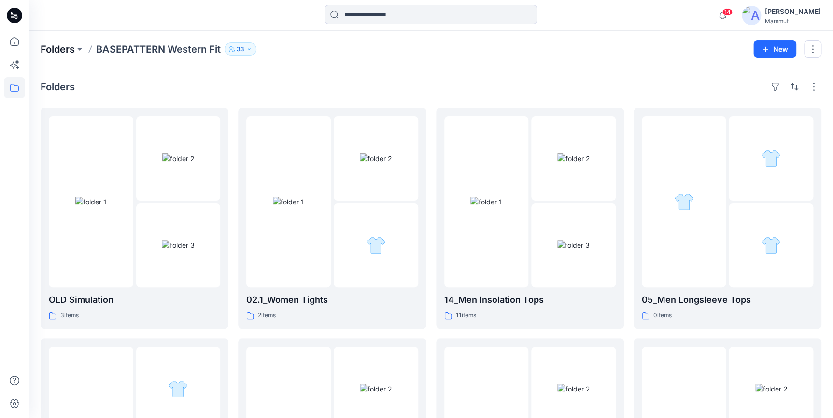
click at [46, 53] on p "Folders" at bounding box center [58, 49] width 34 height 14
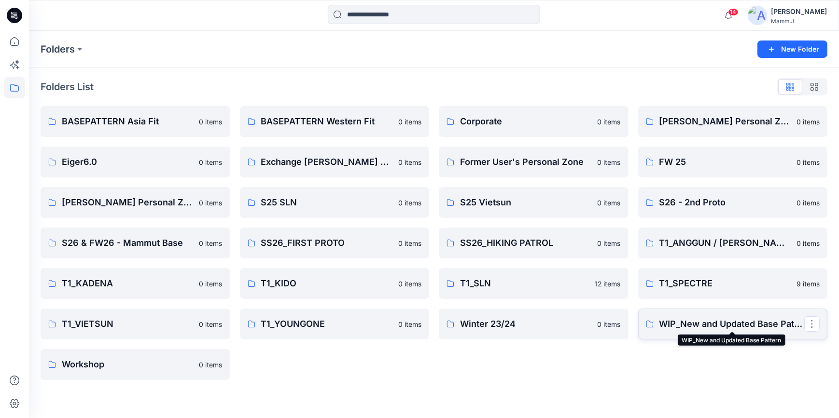
click at [733, 324] on p "WIP_New and Updated Base Pattern" at bounding box center [731, 325] width 145 height 14
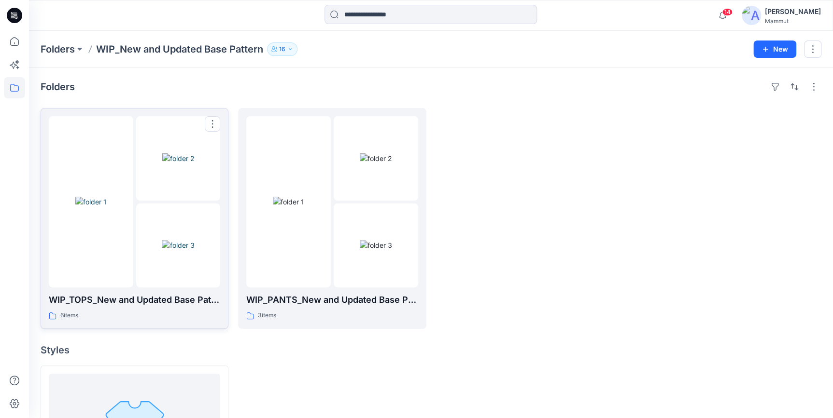
click at [194, 240] on img at bounding box center [178, 245] width 32 height 10
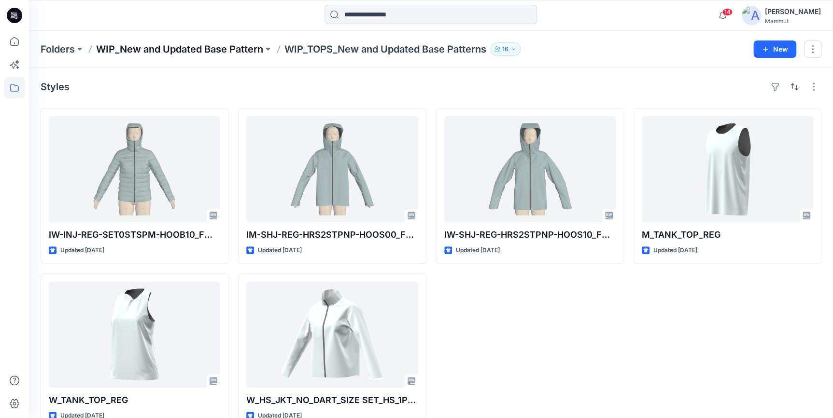
click at [227, 50] on p "WIP_New and Updated Base Pattern" at bounding box center [179, 49] width 167 height 14
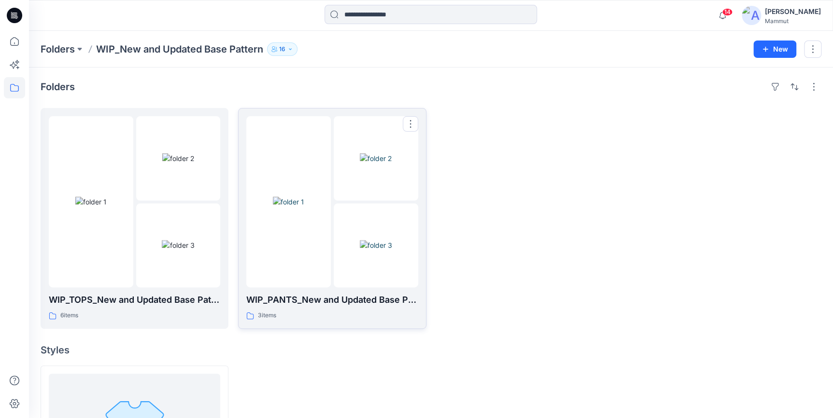
click at [390, 250] on img at bounding box center [376, 245] width 32 height 10
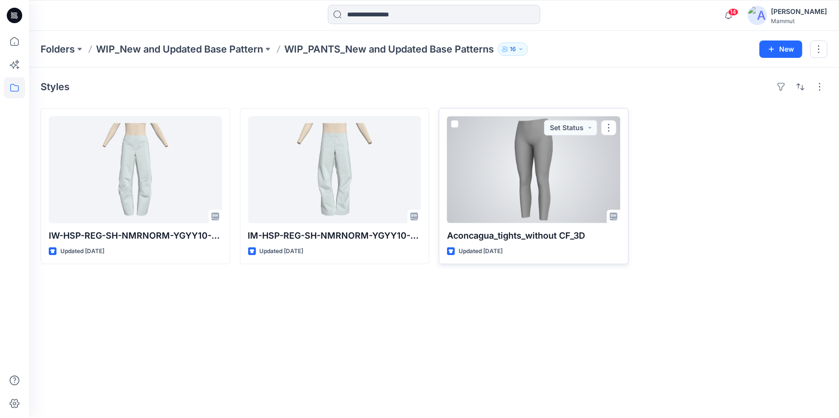
click at [530, 188] on div at bounding box center [533, 169] width 173 height 107
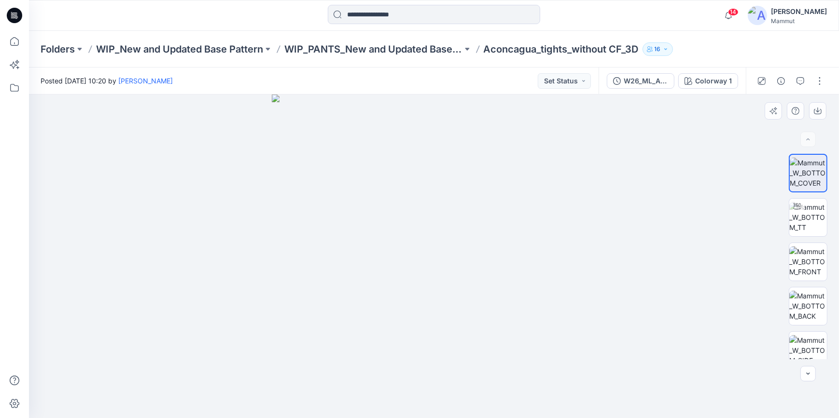
drag, startPoint x: 450, startPoint y: 310, endPoint x: 357, endPoint y: 309, distance: 92.7
click at [357, 309] on img at bounding box center [434, 257] width 324 height 324
click at [486, 44] on p "Aconcagua_tights_without CF_3D" at bounding box center [561, 49] width 155 height 14
drag, startPoint x: 485, startPoint y: 46, endPoint x: 640, endPoint y: 57, distance: 155.8
click at [640, 57] on div "Folders WIP_New and Updated Base Pattern WIP_PANTS_New and Updated Base Pattern…" at bounding box center [434, 49] width 810 height 37
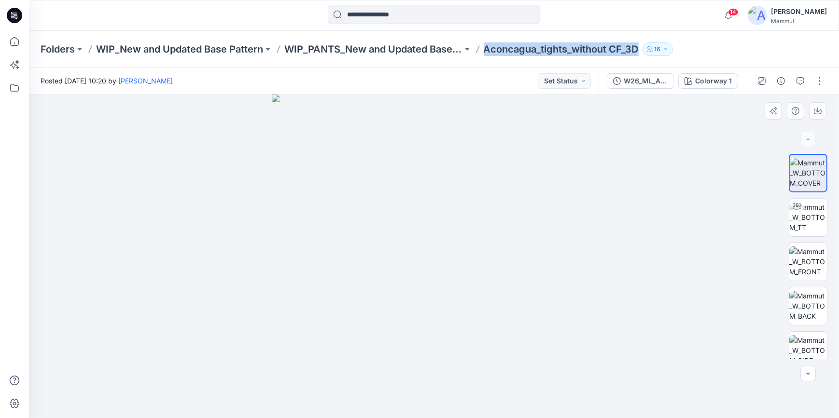
click at [671, 309] on div at bounding box center [434, 257] width 810 height 324
